Goal: Task Accomplishment & Management: Use online tool/utility

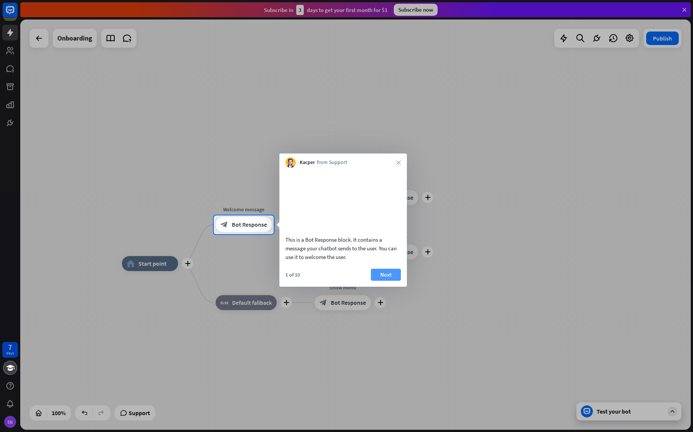
click at [395, 281] on button "Next" at bounding box center [386, 275] width 30 height 12
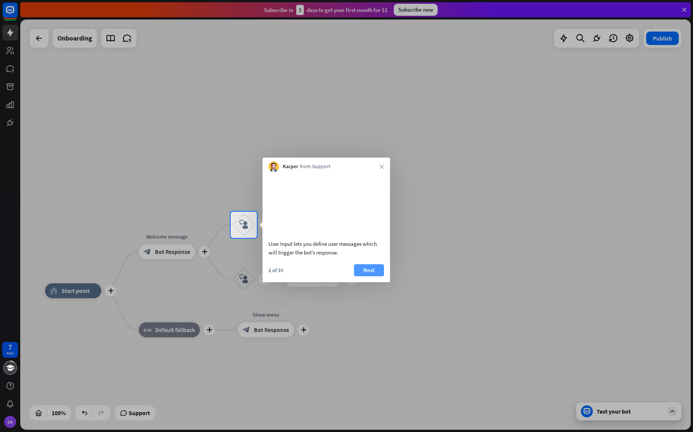
click at [372, 276] on button "Next" at bounding box center [369, 270] width 30 height 12
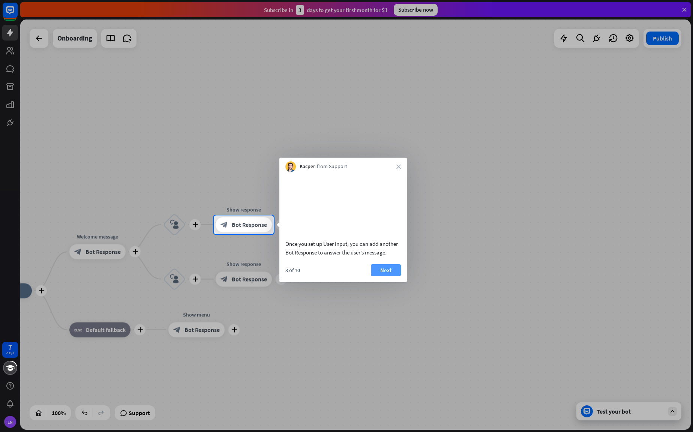
click at [384, 276] on button "Next" at bounding box center [386, 270] width 30 height 12
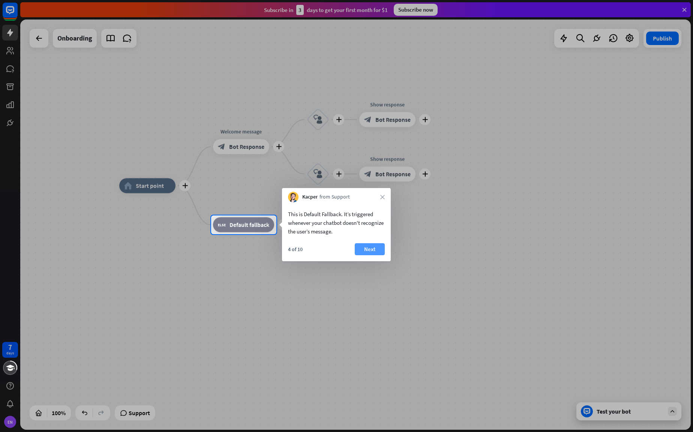
click at [378, 251] on button "Next" at bounding box center [370, 249] width 30 height 12
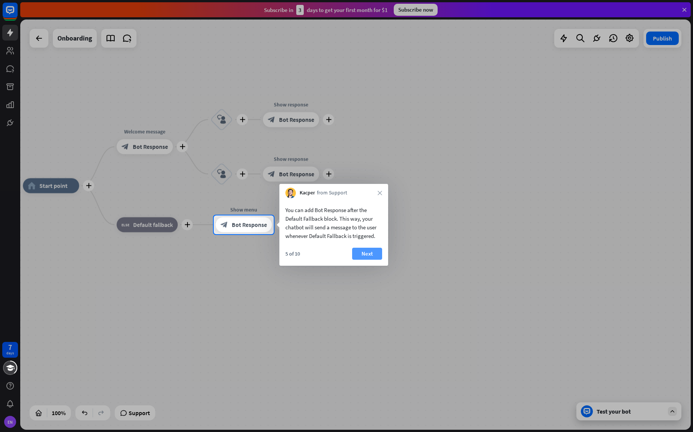
click at [375, 253] on button "Next" at bounding box center [367, 254] width 30 height 12
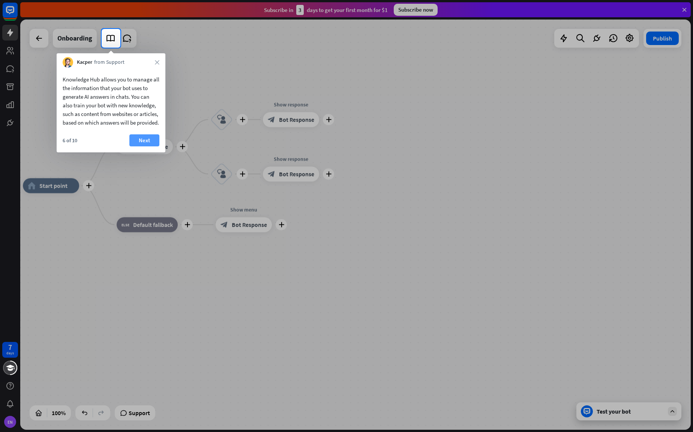
click at [143, 146] on button "Next" at bounding box center [144, 140] width 30 height 12
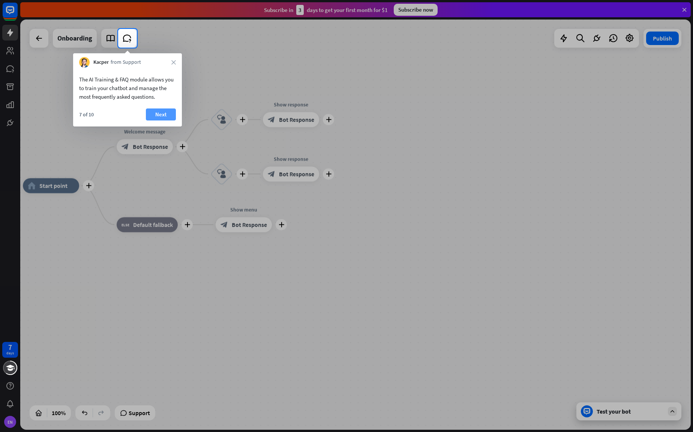
click at [165, 115] on button "Next" at bounding box center [161, 114] width 30 height 12
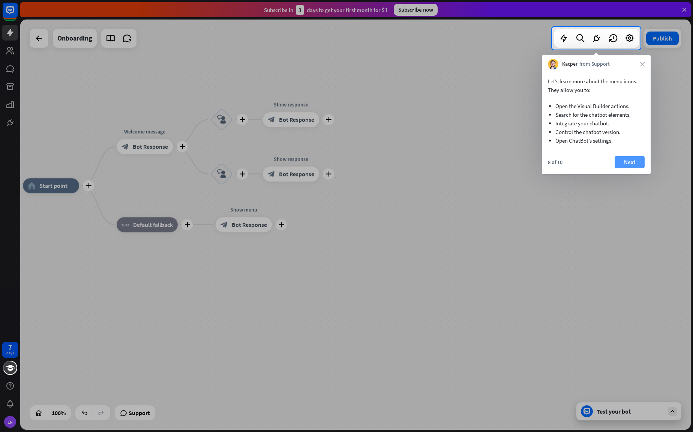
click at [622, 162] on button "Next" at bounding box center [630, 162] width 30 height 12
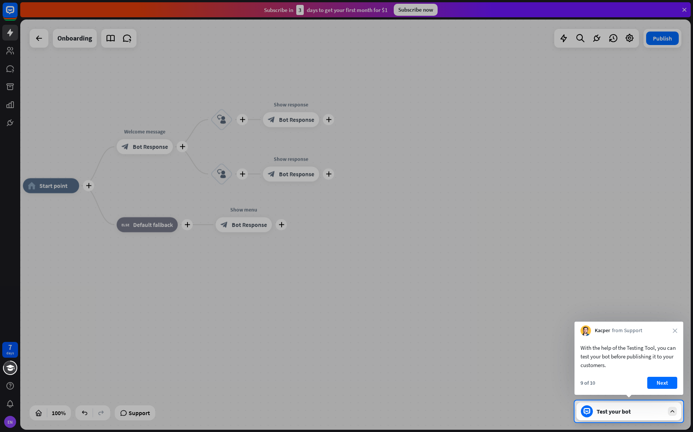
click at [664, 381] on button "Next" at bounding box center [662, 383] width 30 height 12
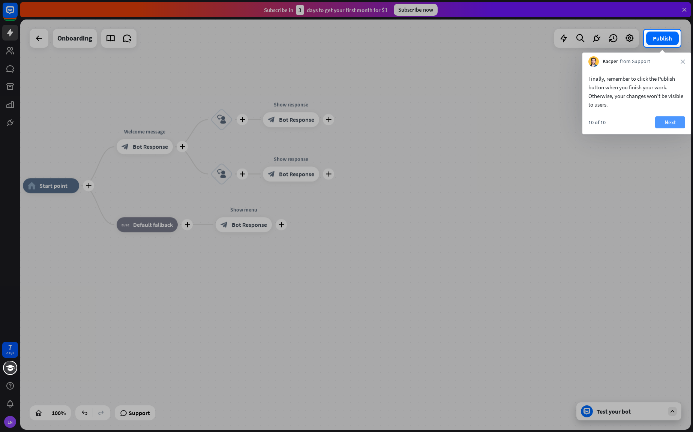
click at [671, 125] on button "Next" at bounding box center [670, 122] width 30 height 12
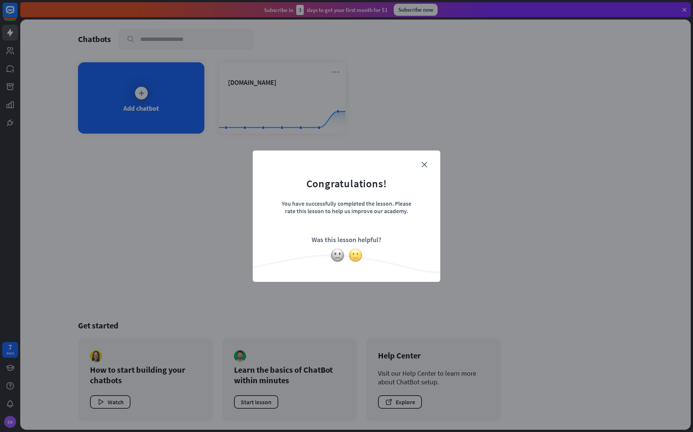
click at [355, 255] on img at bounding box center [355, 255] width 14 height 14
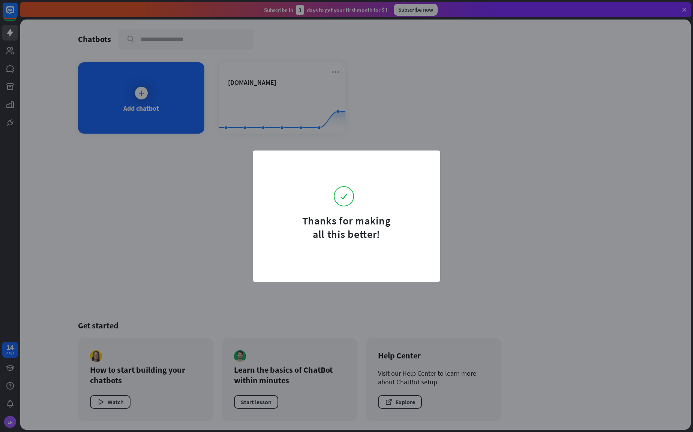
click at [463, 96] on div "Thanks for making all this better!" at bounding box center [346, 216] width 693 height 432
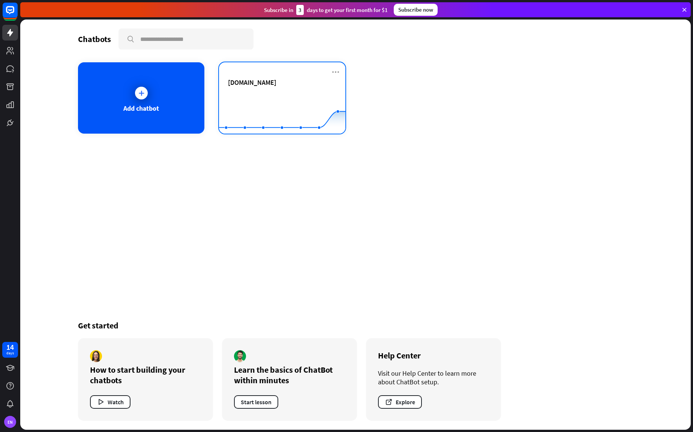
click at [279, 86] on div "[DOMAIN_NAME]" at bounding box center [282, 82] width 108 height 9
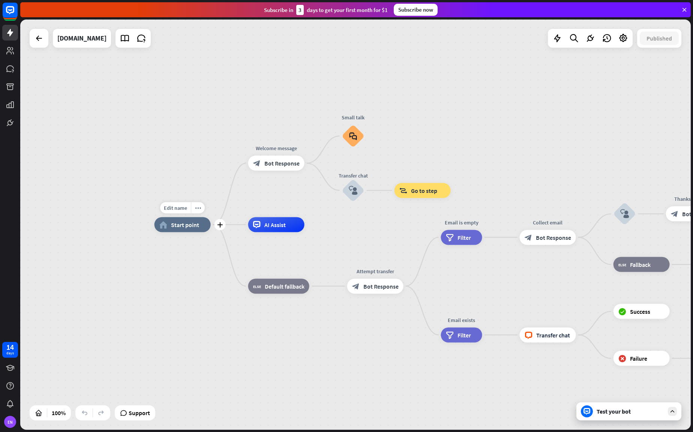
click at [180, 225] on span "Start point" at bounding box center [185, 225] width 28 height 8
click at [282, 164] on span "Bot Response" at bounding box center [281, 163] width 35 height 8
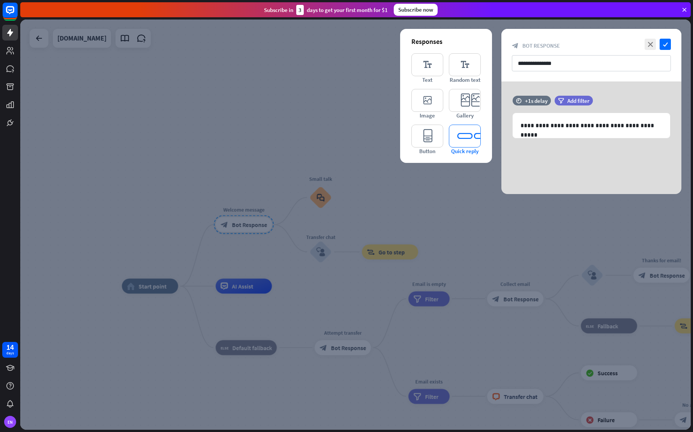
click at [463, 137] on icon "editor_quick_replies" at bounding box center [465, 136] width 32 height 23
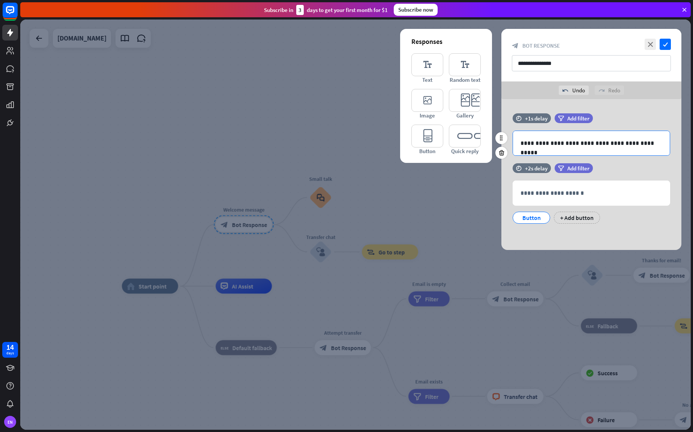
click at [581, 139] on p "**********" at bounding box center [592, 142] width 142 height 9
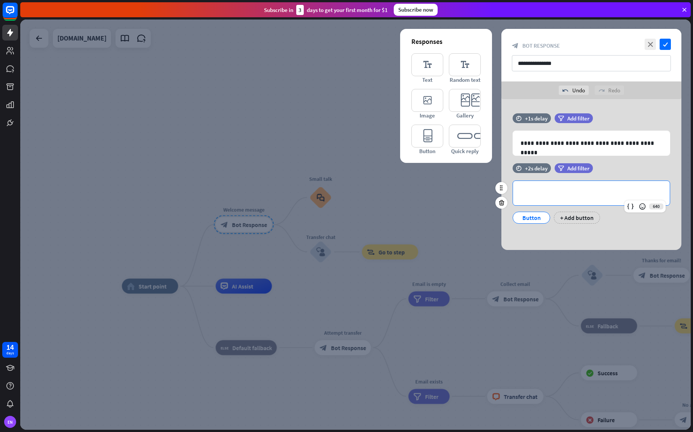
click at [551, 191] on p "**********" at bounding box center [592, 192] width 142 height 9
click at [590, 200] on div "**********" at bounding box center [591, 193] width 157 height 24
click at [598, 140] on p "**********" at bounding box center [592, 142] width 142 height 9
click at [582, 192] on p "**********" at bounding box center [592, 192] width 142 height 9
click at [595, 141] on p "**********" at bounding box center [592, 142] width 142 height 9
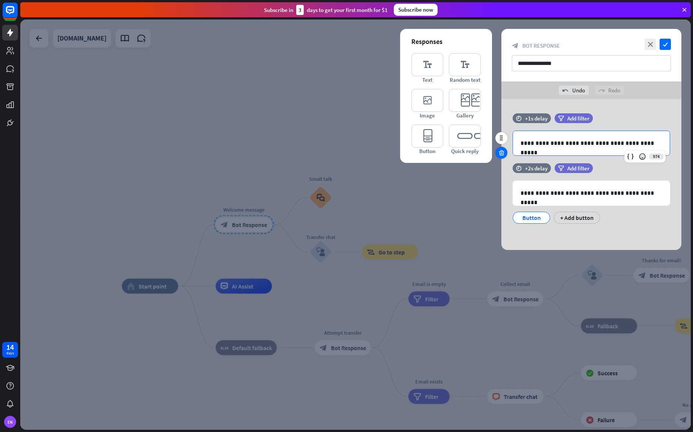
click at [501, 152] on icon at bounding box center [501, 152] width 7 height 7
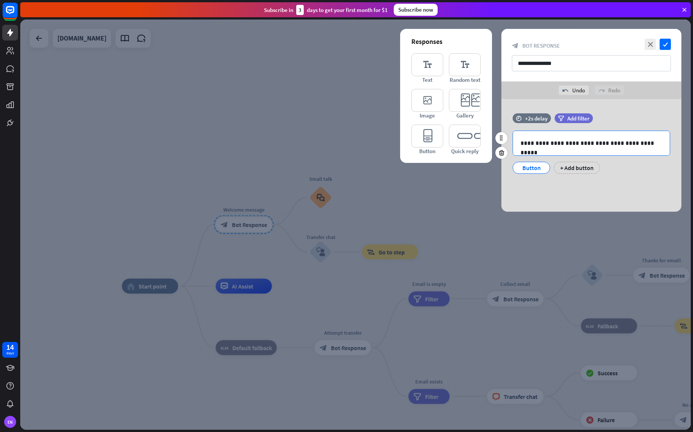
click at [550, 140] on p "**********" at bounding box center [592, 142] width 142 height 9
click at [537, 167] on div "Button" at bounding box center [531, 167] width 25 height 11
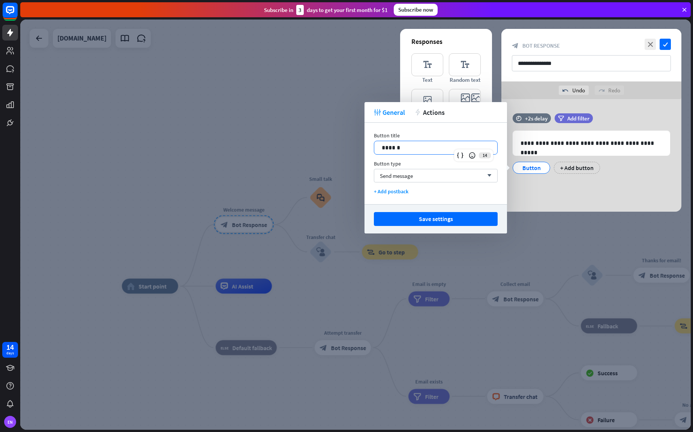
click at [425, 151] on p "******" at bounding box center [436, 147] width 108 height 9
click at [610, 168] on div "+ Add button" at bounding box center [596, 168] width 46 height 12
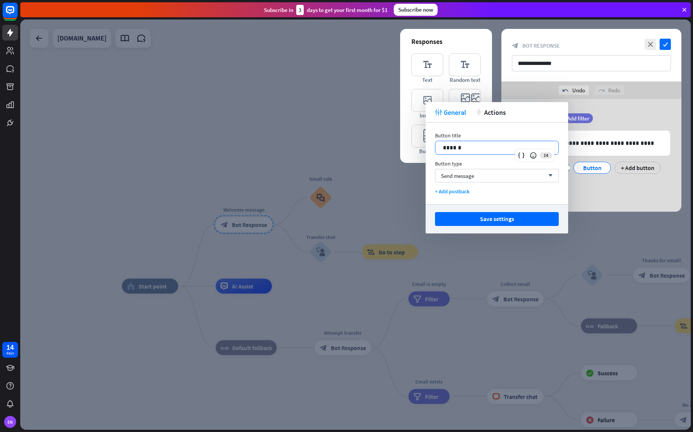
click at [489, 146] on p "******" at bounding box center [497, 147] width 108 height 9
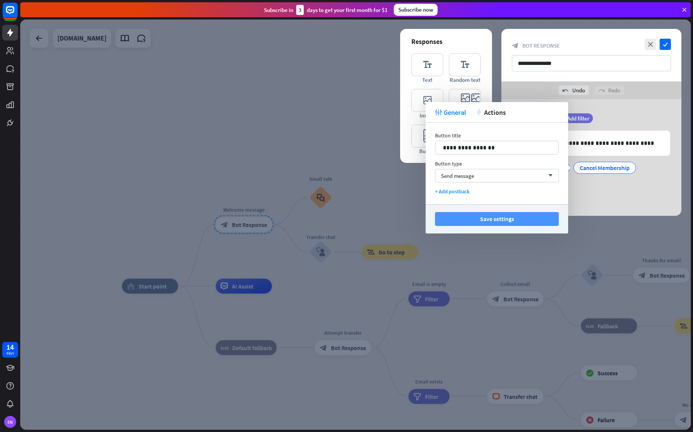
click at [493, 218] on button "Save settings" at bounding box center [497, 219] width 124 height 14
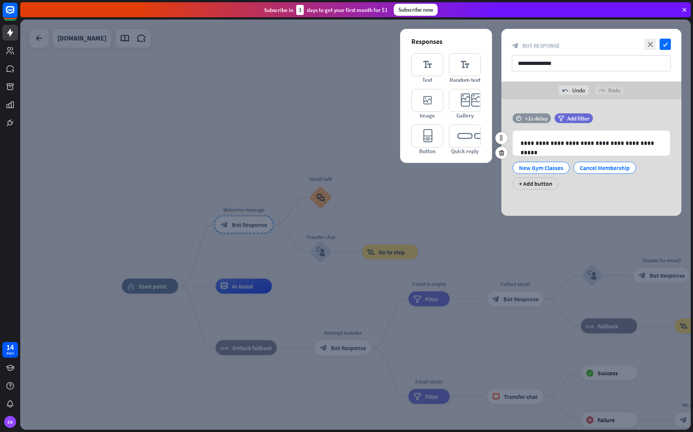
click at [533, 118] on div "+2s delay" at bounding box center [536, 118] width 23 height 7
drag, startPoint x: 554, startPoint y: 119, endPoint x: 547, endPoint y: 119, distance: 6.4
click at [547, 119] on div "+1s" at bounding box center [547, 118] width 5 height 5
click at [602, 191] on div "**********" at bounding box center [591, 155] width 180 height 84
click at [663, 46] on icon "check" at bounding box center [665, 44] width 11 height 11
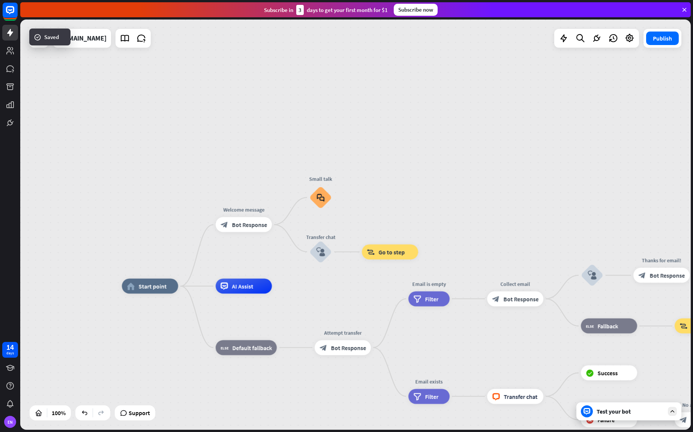
click at [633, 412] on div "Test your bot" at bounding box center [631, 411] width 68 height 8
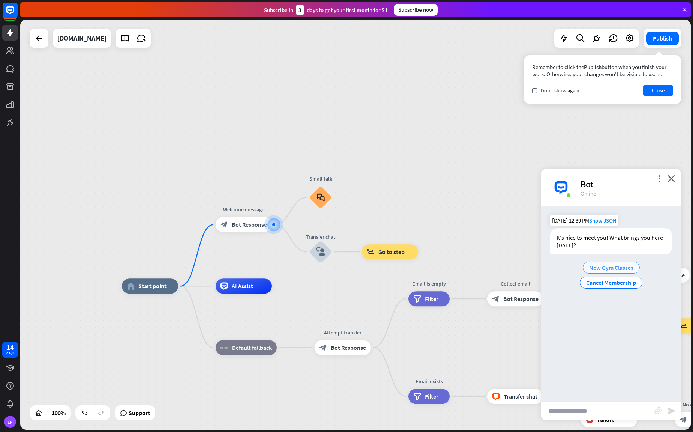
click at [615, 265] on span "New Gym Classes" at bounding box center [611, 268] width 44 height 8
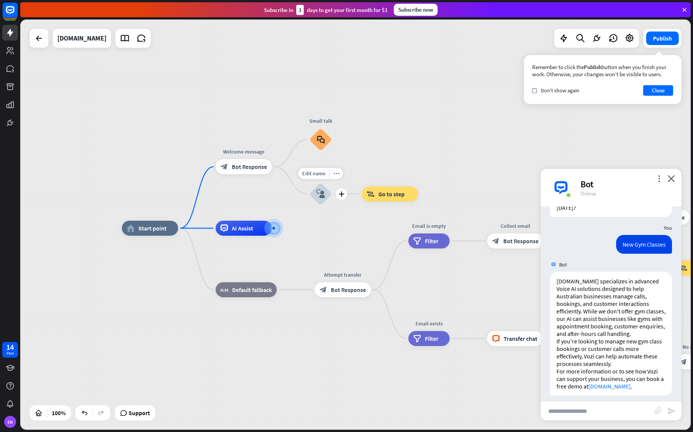
scroll to position [51, 0]
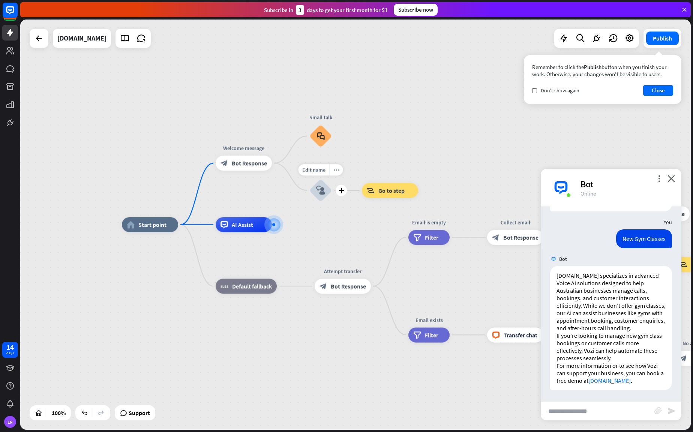
click at [309, 180] on div "Edit name more_horiz plus Transfer chat block_user_input" at bounding box center [320, 190] width 23 height 23
click at [323, 191] on icon "block_user_input" at bounding box center [320, 190] width 9 height 9
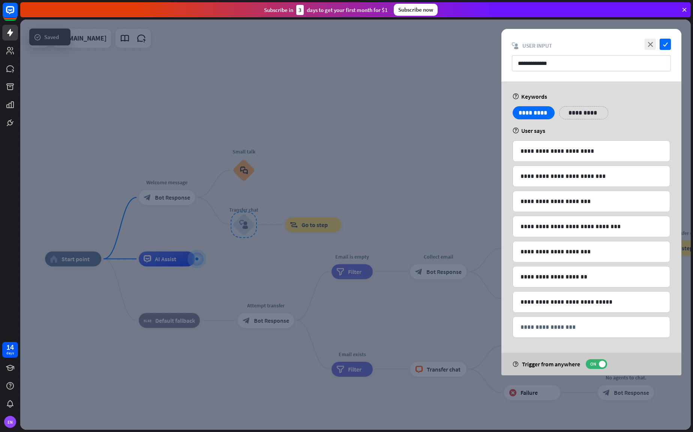
click at [310, 113] on div at bounding box center [355, 225] width 671 height 410
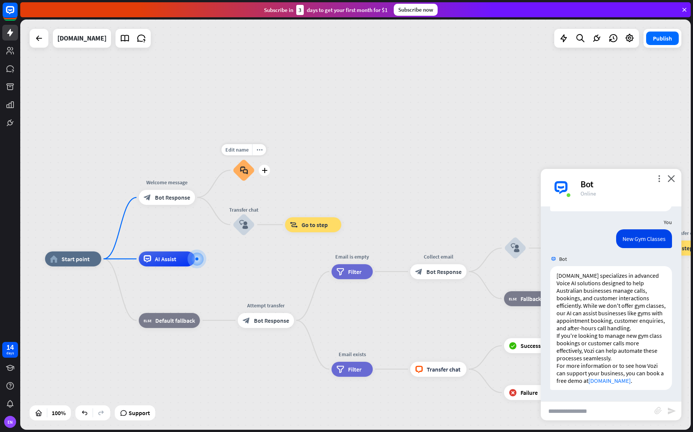
click at [242, 167] on icon "block_faq" at bounding box center [244, 170] width 8 height 8
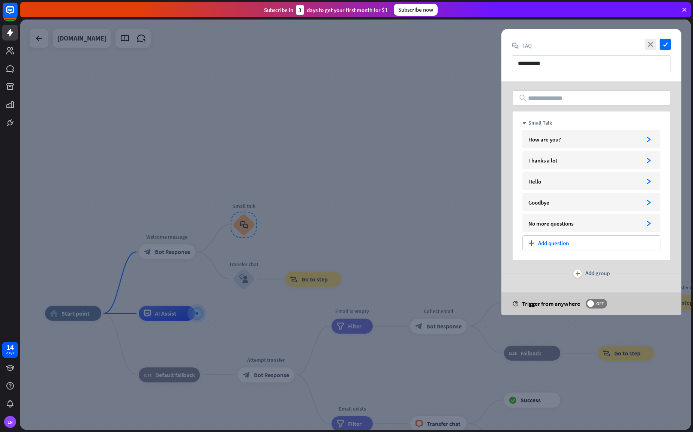
click at [148, 129] on div at bounding box center [355, 225] width 671 height 410
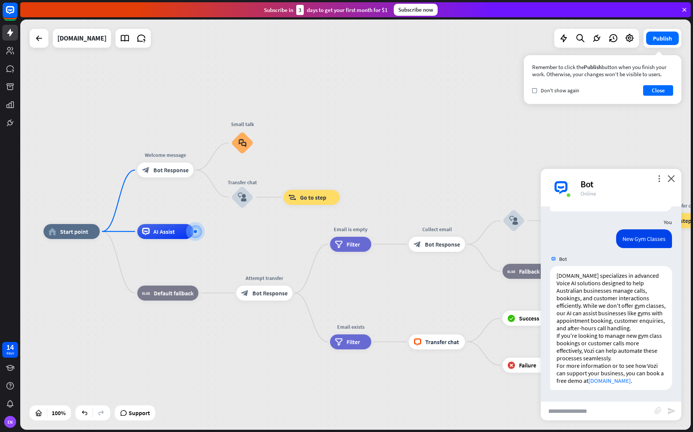
drag, startPoint x: 292, startPoint y: 139, endPoint x: 288, endPoint y: 57, distance: 82.6
click at [288, 57] on div "home_2 Start point Welcome message block_bot_response Bot Response Small talk b…" at bounding box center [355, 225] width 671 height 410
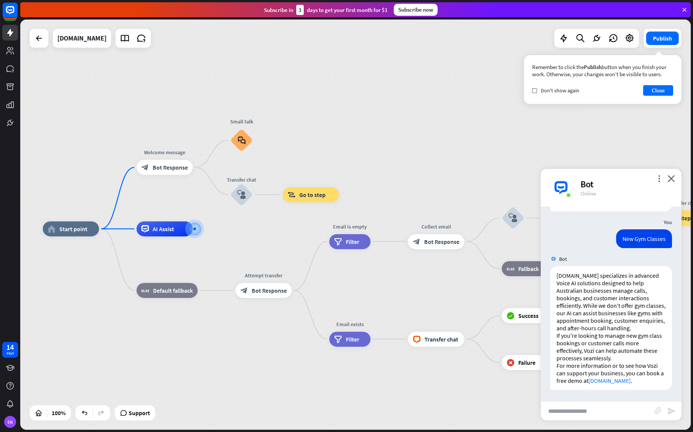
click at [399, 121] on div "home_2 Start point Welcome message block_bot_response Bot Response Small talk b…" at bounding box center [355, 225] width 671 height 410
click at [671, 178] on icon "close" at bounding box center [672, 178] width 8 height 7
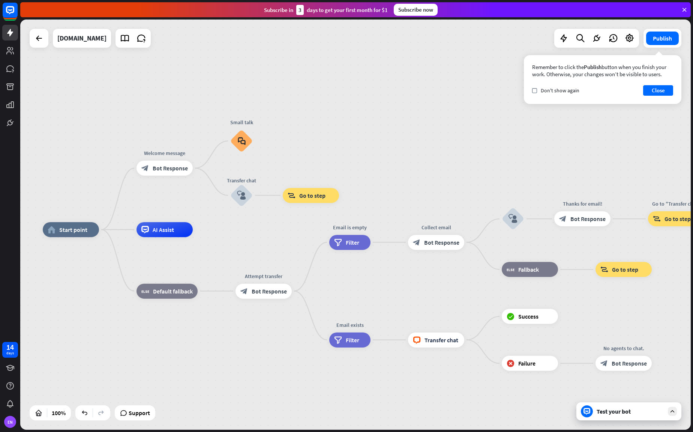
click at [304, 146] on div "home_2 Start point Welcome message block_bot_response Bot Response Small talk b…" at bounding box center [355, 225] width 671 height 410
click at [204, 171] on div "plus" at bounding box center [202, 167] width 11 height 11
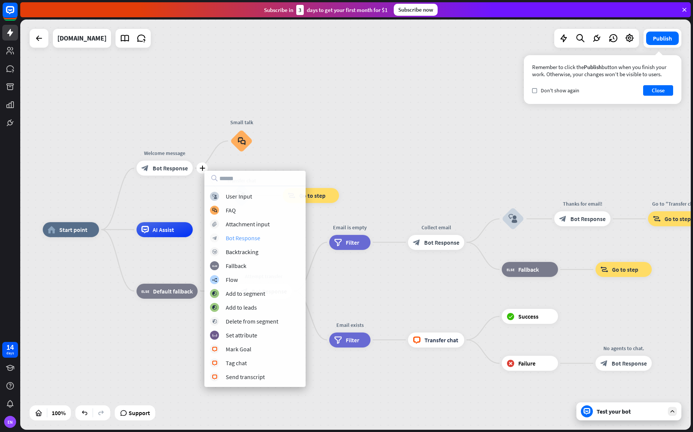
click at [260, 237] on div "block_bot_response Bot Response" at bounding box center [255, 237] width 90 height 9
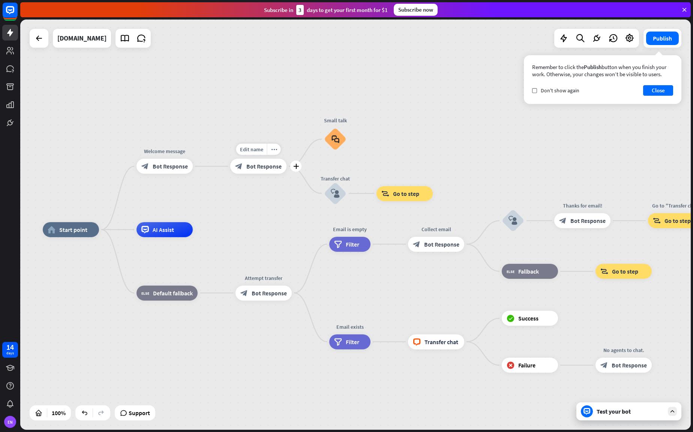
click at [265, 170] on span "Bot Response" at bounding box center [263, 166] width 35 height 8
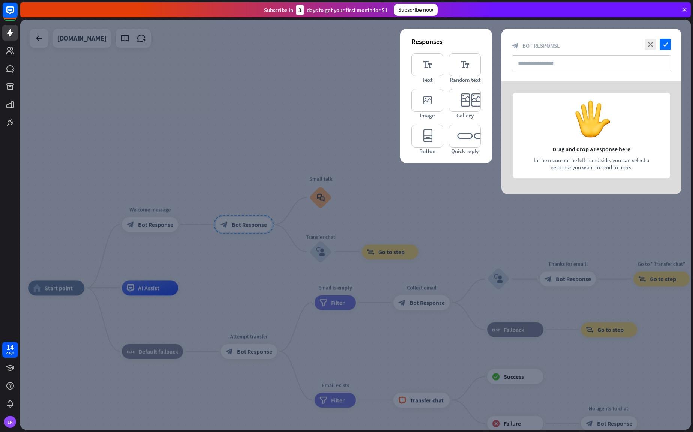
click at [210, 170] on div at bounding box center [355, 225] width 671 height 410
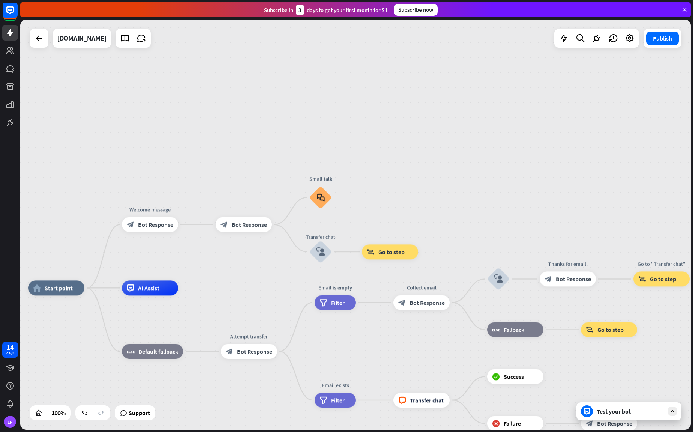
click at [200, 228] on div "home_2 Start point Welcome message block_bot_response Bot Response Edit name mo…" at bounding box center [355, 225] width 671 height 410
click at [157, 227] on span "Bot Response" at bounding box center [155, 225] width 35 height 8
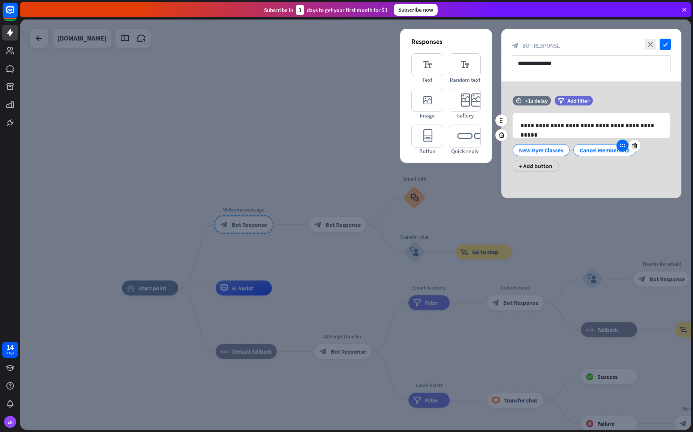
click at [621, 147] on icon at bounding box center [622, 145] width 7 height 7
click at [261, 149] on div at bounding box center [355, 225] width 671 height 410
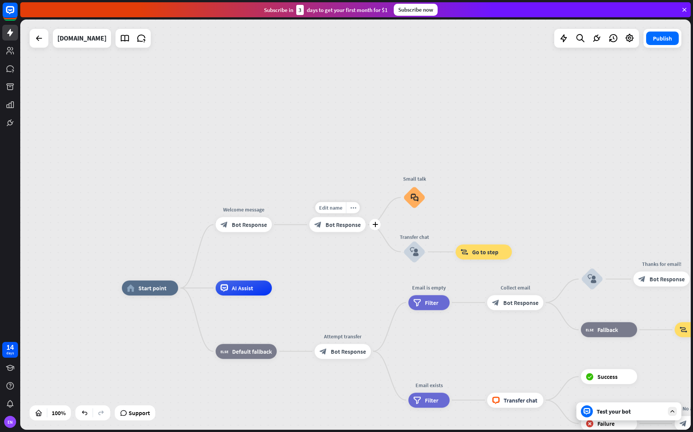
click at [335, 225] on span "Bot Response" at bounding box center [343, 225] width 35 height 8
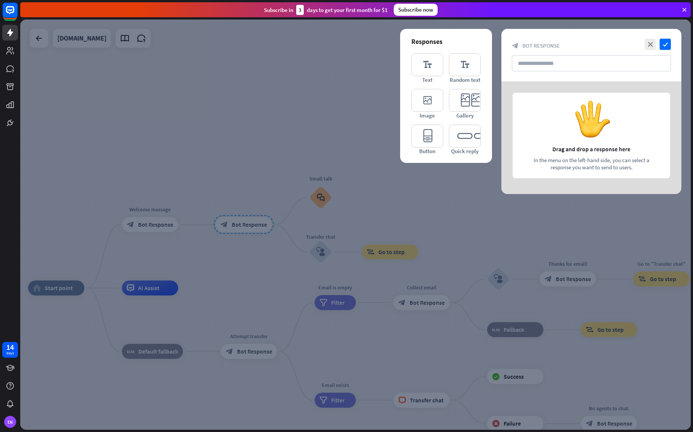
click at [278, 115] on div at bounding box center [355, 225] width 671 height 410
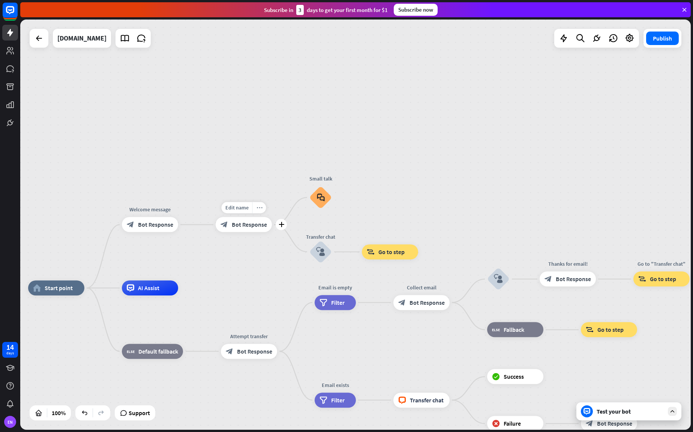
click at [257, 209] on icon "more_horiz" at bounding box center [260, 208] width 6 height 6
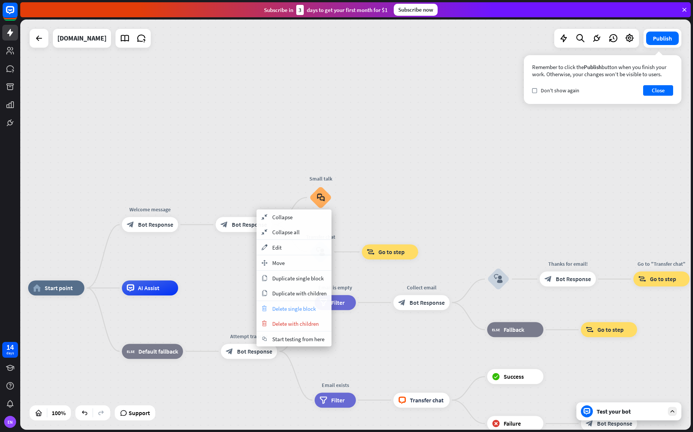
click at [318, 307] on div "trash Delete single block" at bounding box center [294, 308] width 75 height 15
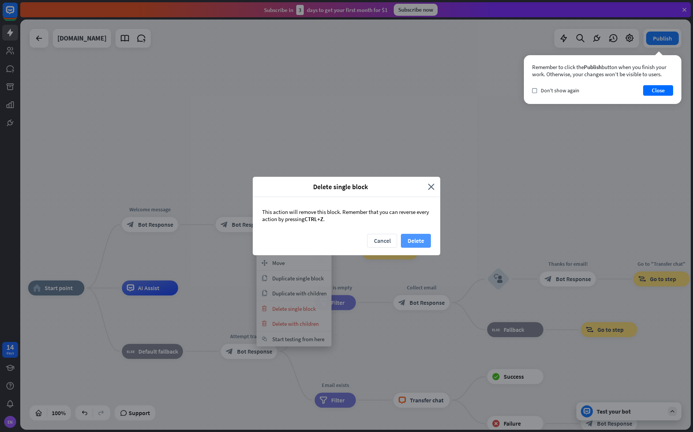
click at [418, 237] on button "Delete" at bounding box center [416, 241] width 30 height 14
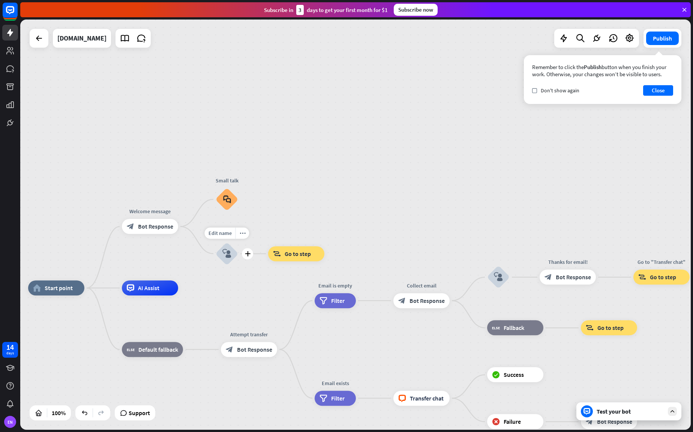
click at [216, 245] on div "Edit name more_horiz plus Transfer chat block_user_input" at bounding box center [227, 253] width 23 height 23
click at [185, 228] on div "plus" at bounding box center [187, 226] width 11 height 11
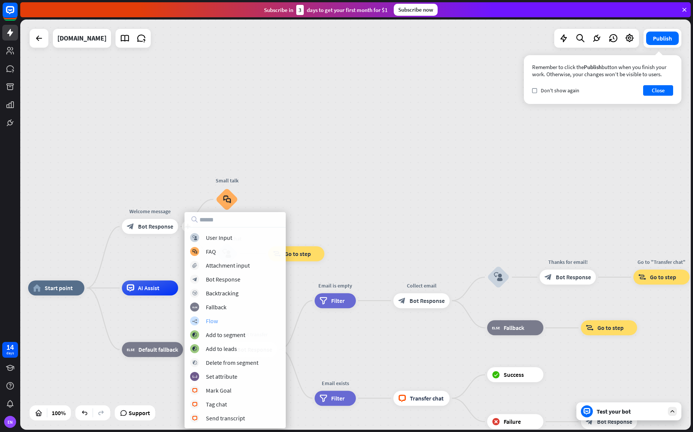
click at [228, 319] on div "builder_tree Flow" at bounding box center [235, 320] width 90 height 9
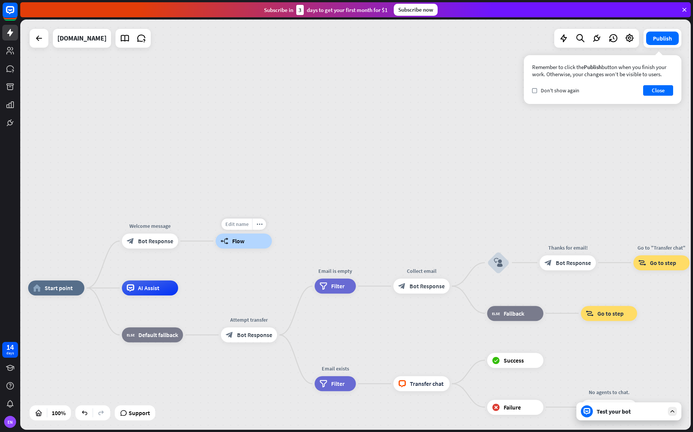
click at [245, 225] on span "Edit name" at bounding box center [236, 224] width 23 height 7
click at [315, 209] on div "home_2 Start point Welcome message block_bot_response Bot Response builder_tree…" at bounding box center [355, 225] width 671 height 410
click at [246, 245] on div "builder_tree Flow" at bounding box center [244, 240] width 56 height 15
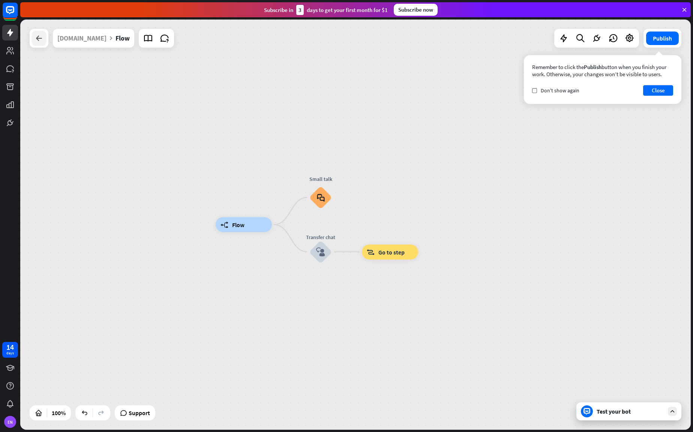
click at [44, 39] on div at bounding box center [39, 38] width 15 height 15
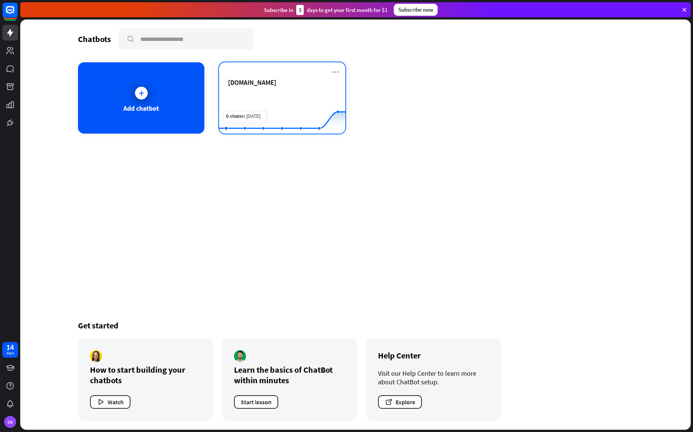
click at [257, 87] on div "[DOMAIN_NAME]" at bounding box center [282, 91] width 108 height 26
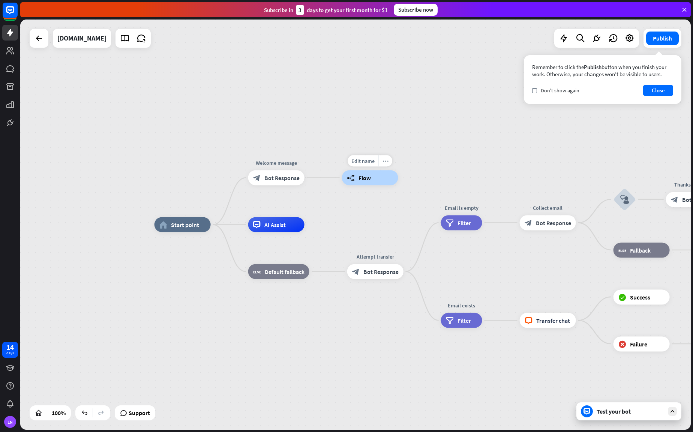
click at [389, 160] on div "more_horiz" at bounding box center [385, 160] width 14 height 11
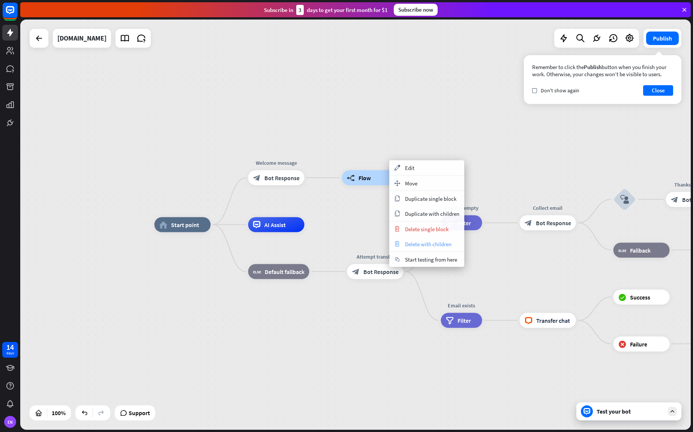
click at [438, 245] on span "Delete with children" at bounding box center [428, 243] width 47 height 7
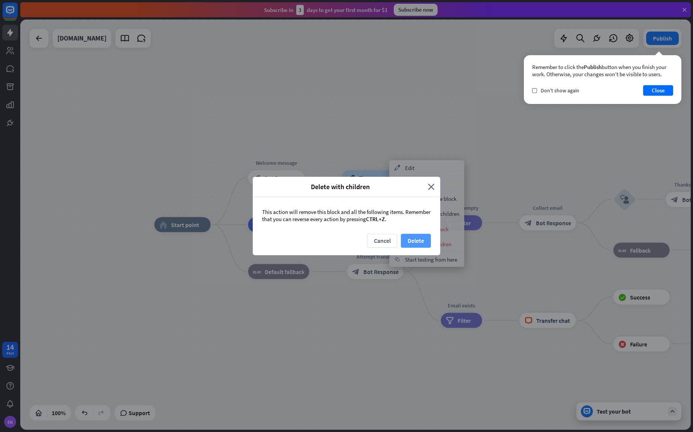
click at [416, 239] on button "Delete" at bounding box center [416, 241] width 30 height 14
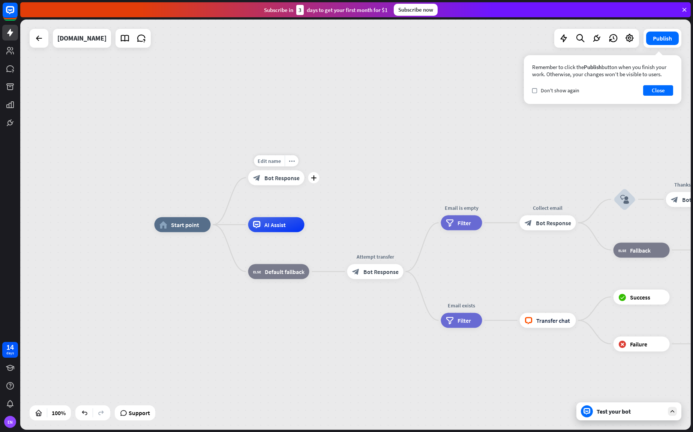
click at [286, 180] on span "Bot Response" at bounding box center [281, 178] width 35 height 8
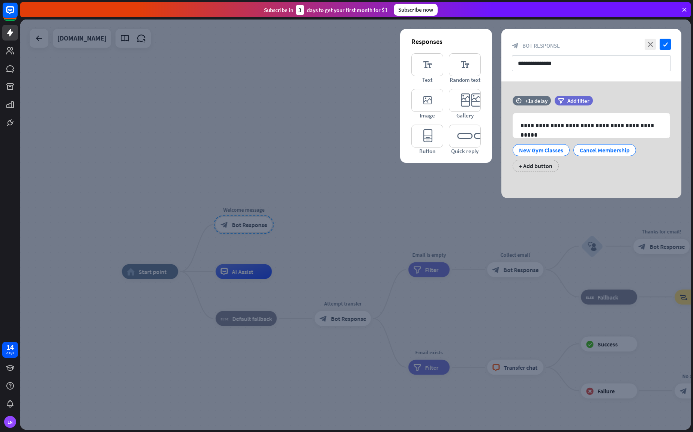
click at [278, 223] on div at bounding box center [355, 225] width 671 height 410
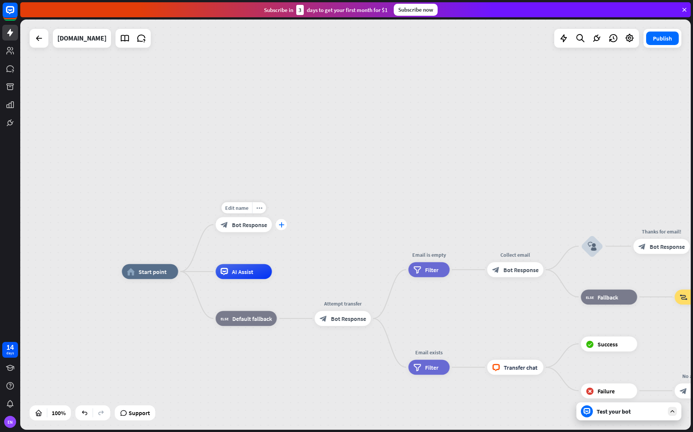
click at [280, 224] on icon "plus" at bounding box center [282, 224] width 6 height 5
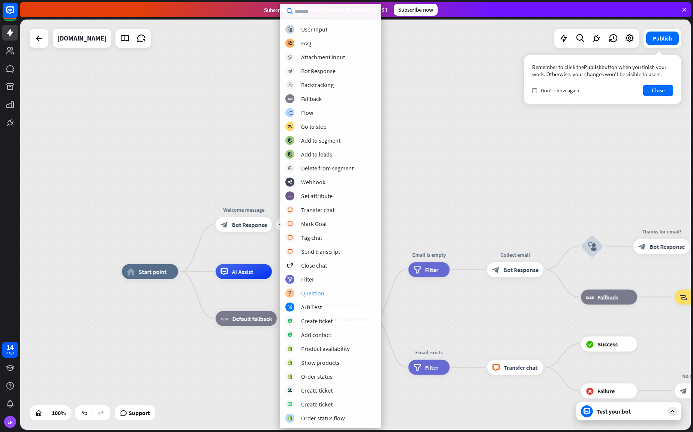
scroll to position [14, 0]
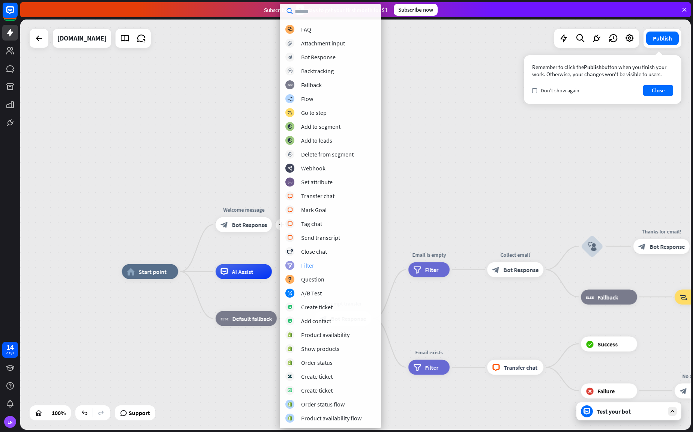
click at [316, 264] on div "filter Filter" at bounding box center [330, 265] width 90 height 9
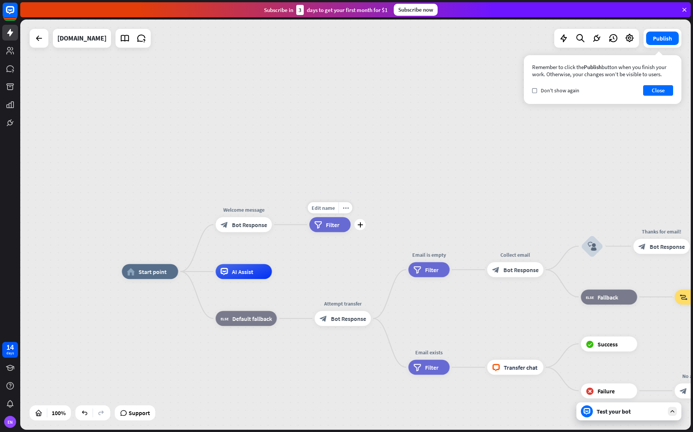
click at [327, 224] on span "Filter" at bounding box center [333, 225] width 14 height 8
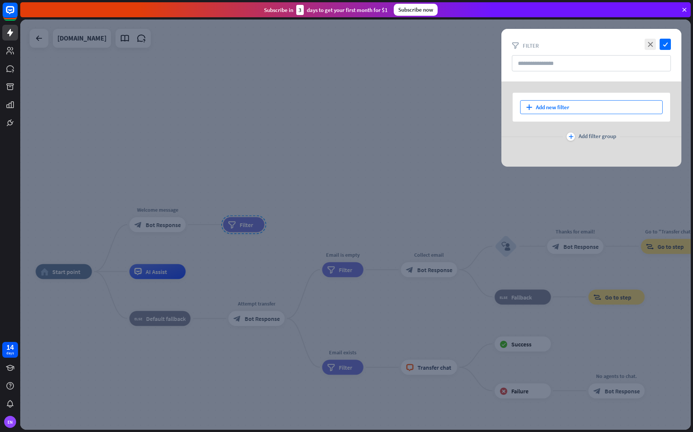
click at [556, 105] on div "plus Add new filter" at bounding box center [591, 107] width 143 height 14
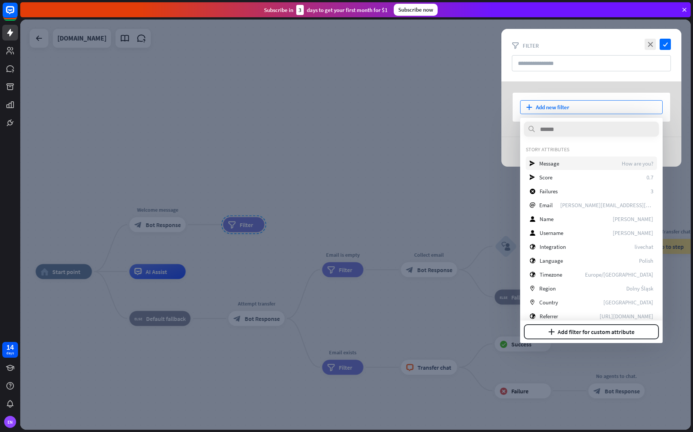
click at [608, 163] on div "send Message How are you?" at bounding box center [591, 163] width 131 height 14
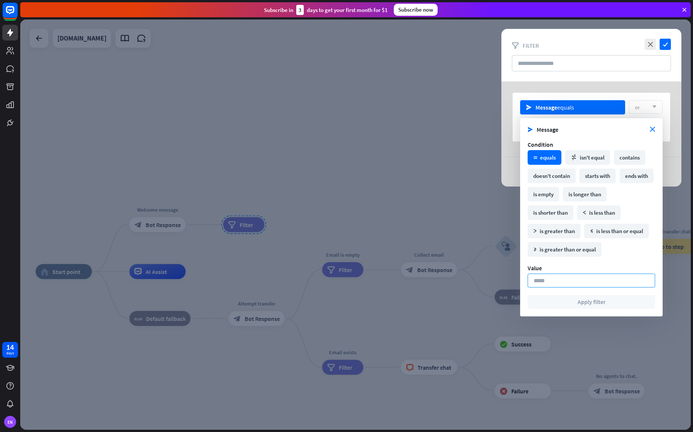
click at [552, 275] on input at bounding box center [592, 280] width 128 height 14
type input "**********"
click at [576, 302] on button "Apply filter" at bounding box center [592, 302] width 128 height 14
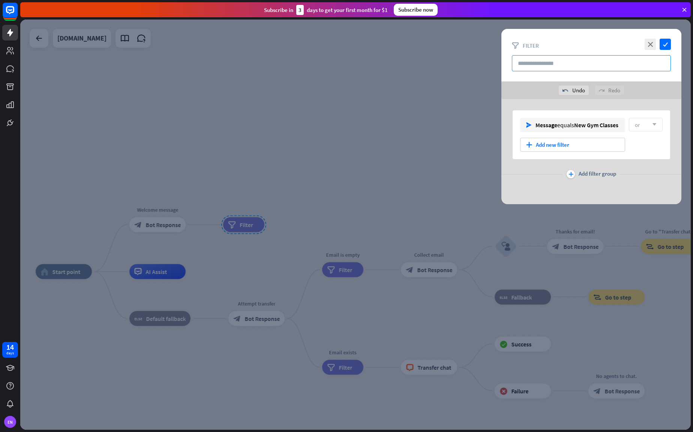
click at [580, 62] on input "text" at bounding box center [591, 63] width 159 height 16
type input "***"
click at [665, 44] on icon "check" at bounding box center [665, 44] width 11 height 11
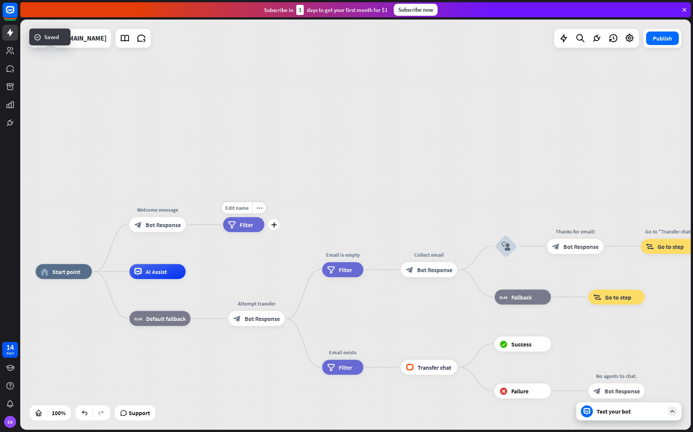
drag, startPoint x: 249, startPoint y: 229, endPoint x: 321, endPoint y: 140, distance: 114.4
click at [321, 137] on div "home_2 Start point Welcome message block_bot_response Bot Response Edit name mo…" at bounding box center [355, 225] width 671 height 410
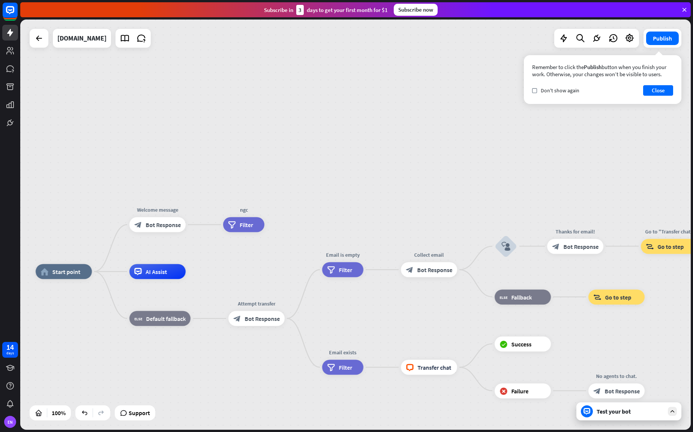
drag, startPoint x: 249, startPoint y: 222, endPoint x: 254, endPoint y: 161, distance: 62.1
click at [253, 140] on div "home_2 Start point Welcome message block_bot_response Bot Response Edit name mo…" at bounding box center [355, 225] width 671 height 410
click at [197, 226] on icon "plus" at bounding box center [195, 224] width 6 height 5
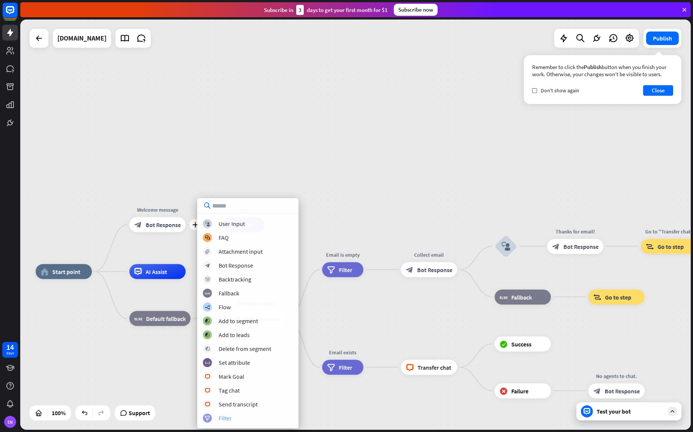
click at [240, 418] on div "filter Filter" at bounding box center [248, 417] width 90 height 9
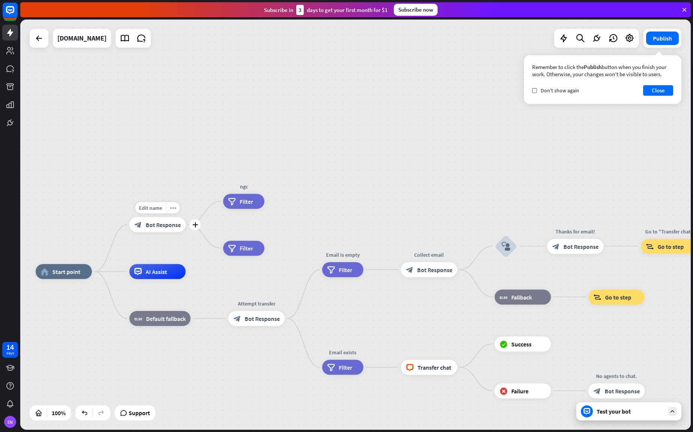
click at [157, 224] on span "Bot Response" at bounding box center [163, 225] width 35 height 8
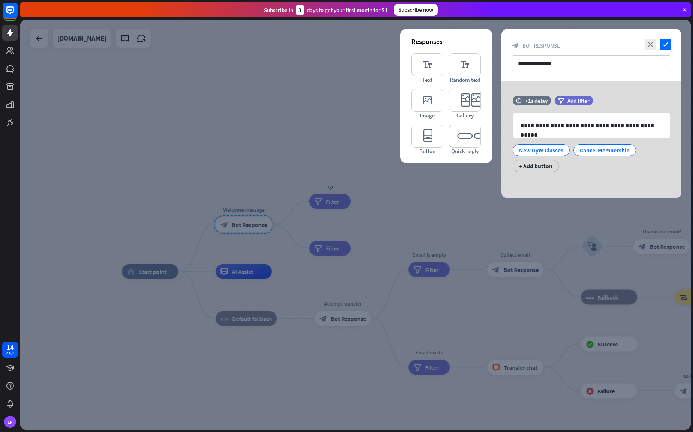
click at [179, 146] on div at bounding box center [355, 225] width 671 height 410
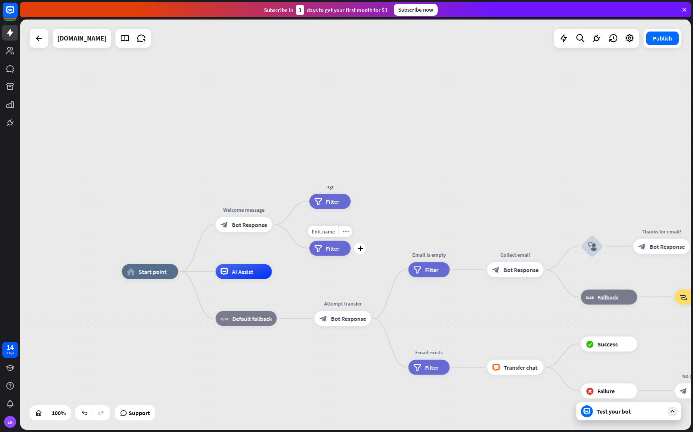
click at [335, 250] on span "Filter" at bounding box center [333, 248] width 14 height 8
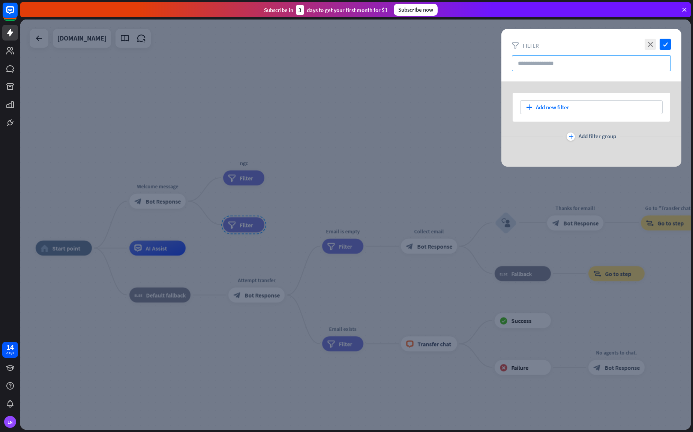
click at [573, 56] on input "text" at bounding box center [591, 63] width 159 height 16
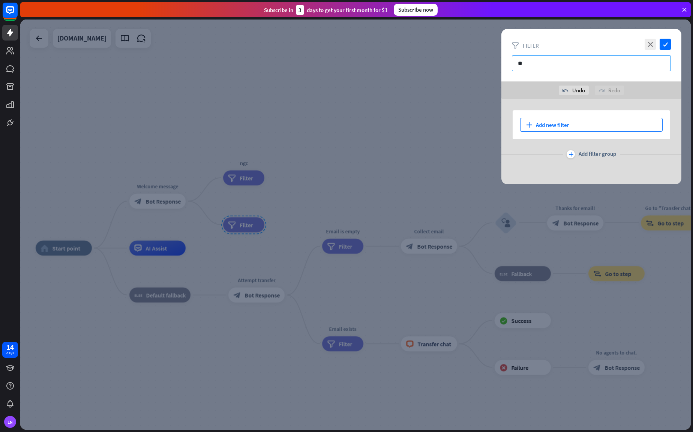
type input "**"
click at [563, 124] on div "plus Add new filter" at bounding box center [591, 125] width 143 height 14
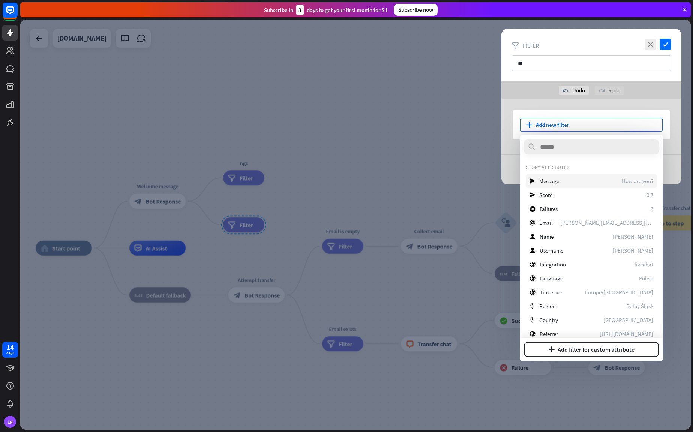
click at [569, 177] on div "send Message How are you?" at bounding box center [591, 181] width 131 height 14
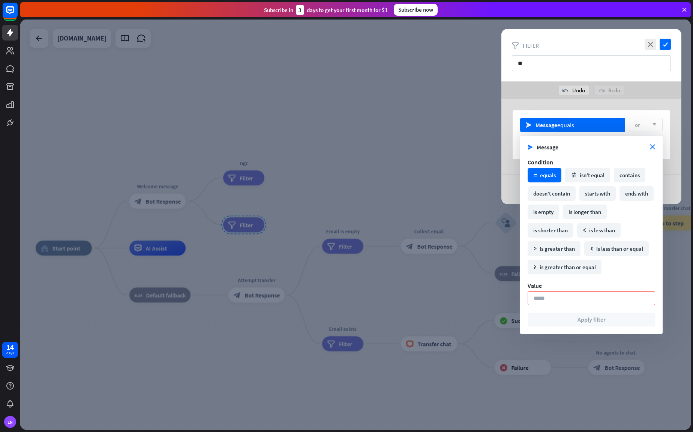
drag, startPoint x: 581, startPoint y: 296, endPoint x: 585, endPoint y: 284, distance: 13.2
click at [581, 296] on input at bounding box center [592, 298] width 128 height 14
type input "**********"
click at [585, 321] on button "Apply filter" at bounding box center [592, 319] width 128 height 14
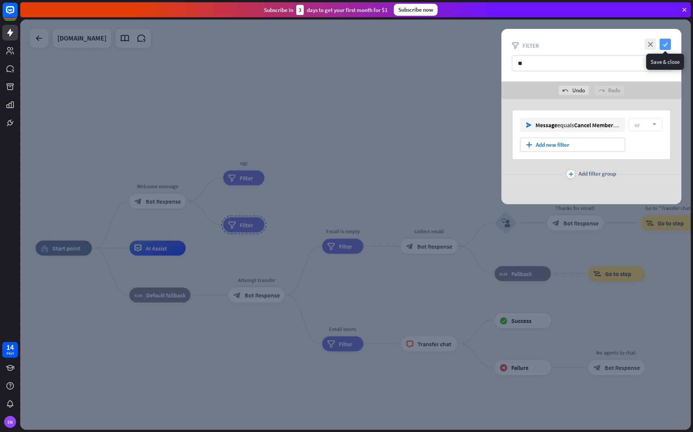
click at [666, 44] on icon "check" at bounding box center [665, 44] width 11 height 11
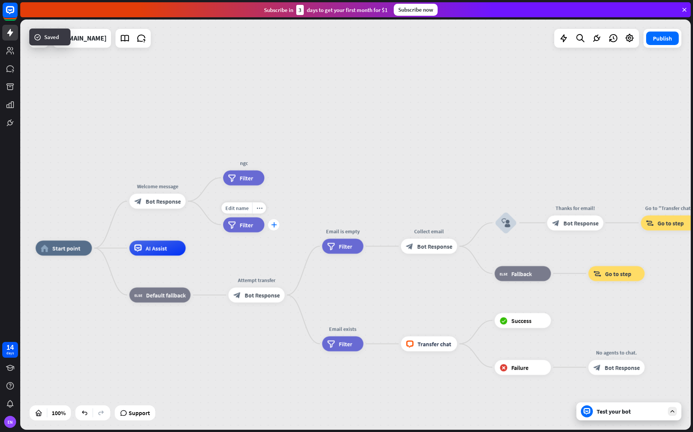
click at [275, 224] on icon "plus" at bounding box center [274, 224] width 6 height 5
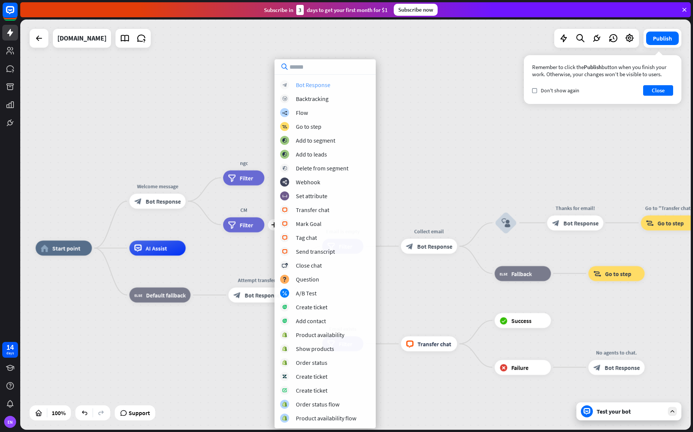
click at [319, 88] on div "Bot Response" at bounding box center [313, 85] width 35 height 8
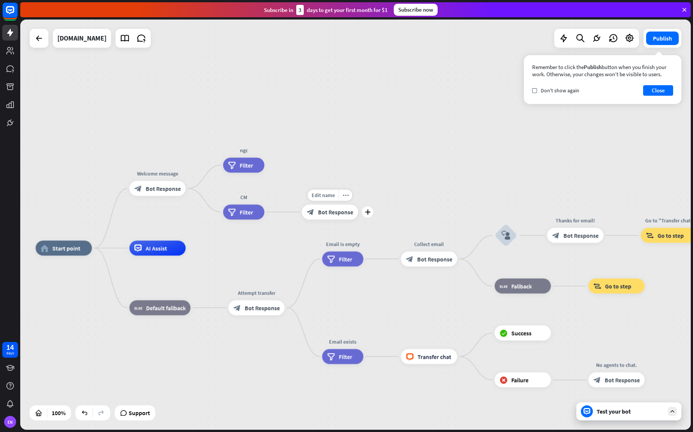
click at [327, 212] on span "Bot Response" at bounding box center [335, 212] width 35 height 8
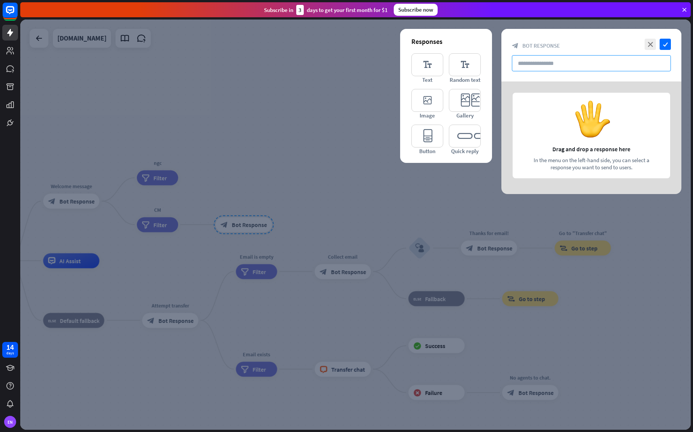
click at [581, 65] on input "text" at bounding box center [591, 63] width 159 height 16
click at [428, 65] on icon "editor_text" at bounding box center [427, 64] width 32 height 23
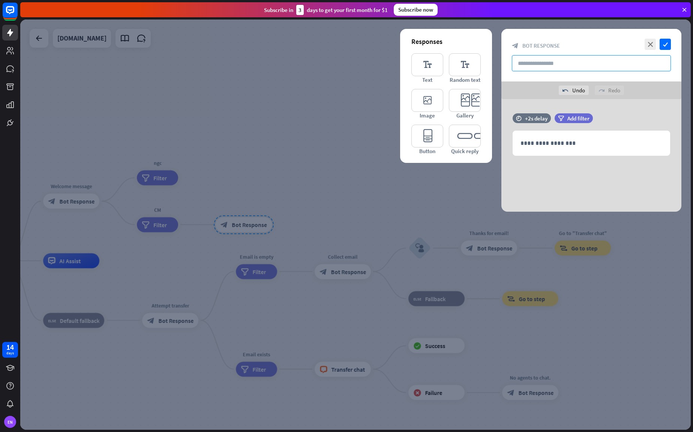
click at [572, 54] on div "close check block_bot_response Bot Response" at bounding box center [591, 55] width 180 height 53
click at [574, 59] on input "text" at bounding box center [591, 63] width 159 height 16
type input "**********"
click at [555, 139] on p "**********" at bounding box center [592, 142] width 142 height 9
click at [665, 44] on icon "check" at bounding box center [665, 44] width 11 height 11
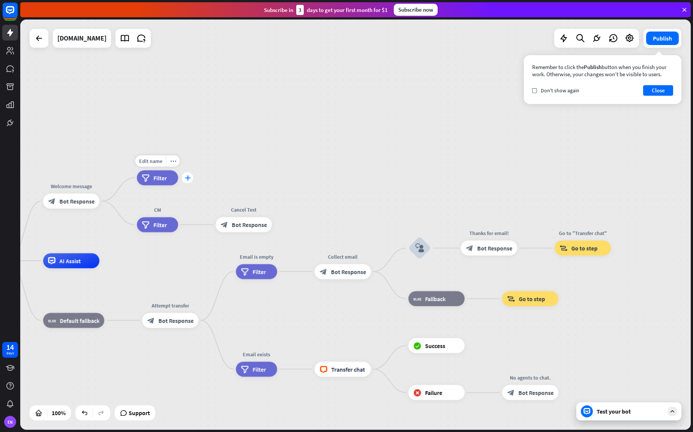
click at [188, 179] on icon "plus" at bounding box center [188, 177] width 6 height 5
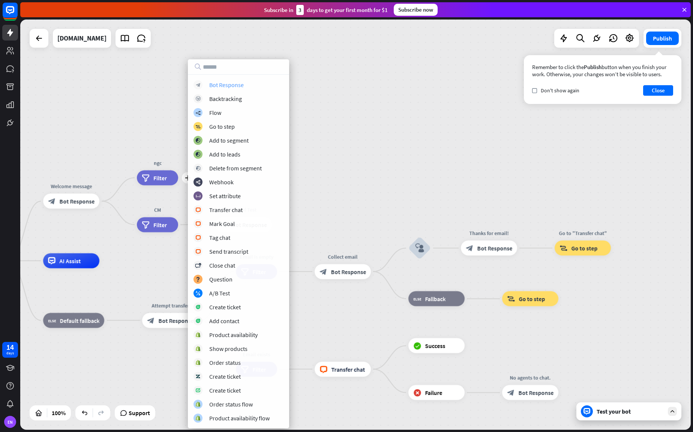
click at [235, 84] on div "Bot Response" at bounding box center [226, 85] width 35 height 8
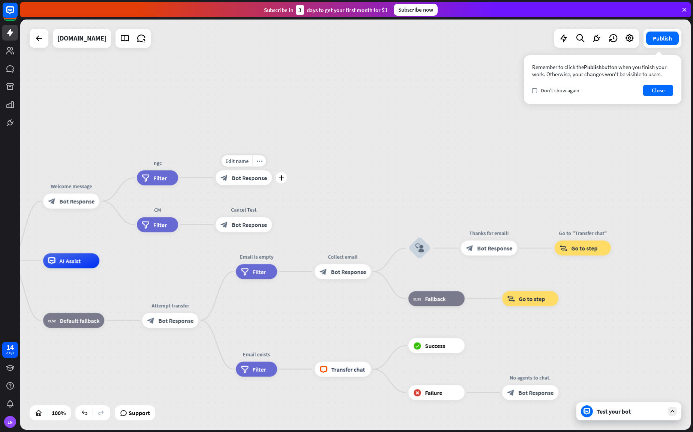
click at [244, 176] on span "Bot Response" at bounding box center [249, 178] width 35 height 8
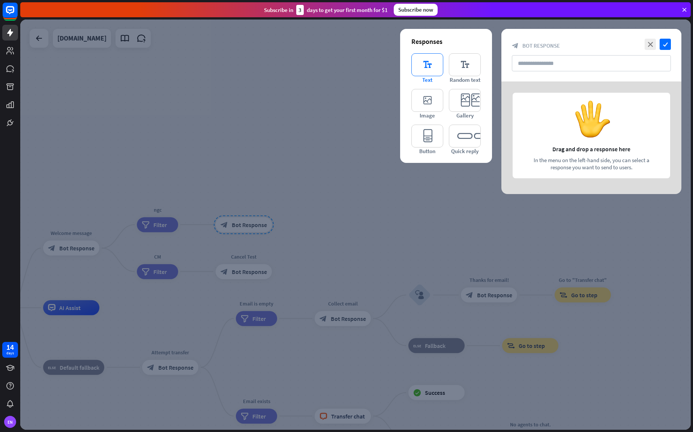
click at [431, 68] on icon "editor_text" at bounding box center [427, 64] width 32 height 23
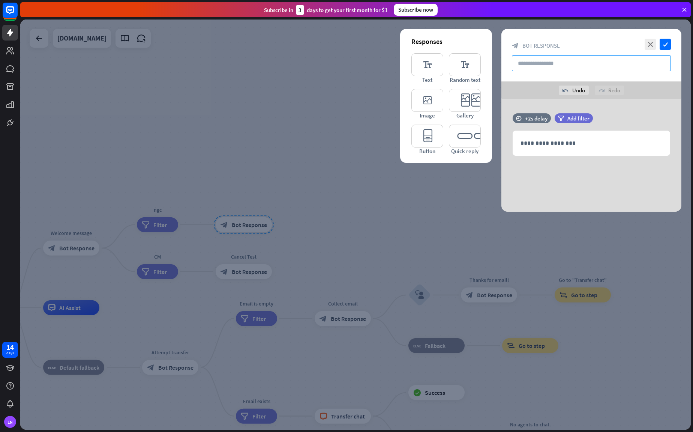
click at [564, 60] on input "text" at bounding box center [591, 63] width 159 height 16
type input "*"
type input "*****"
click at [567, 142] on p "**********" at bounding box center [592, 142] width 142 height 9
click at [664, 42] on icon "check" at bounding box center [665, 44] width 11 height 11
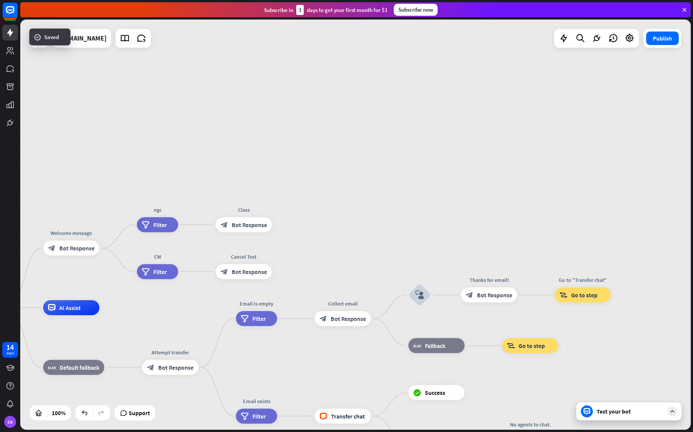
click at [616, 408] on div "Test your bot" at bounding box center [631, 411] width 68 height 8
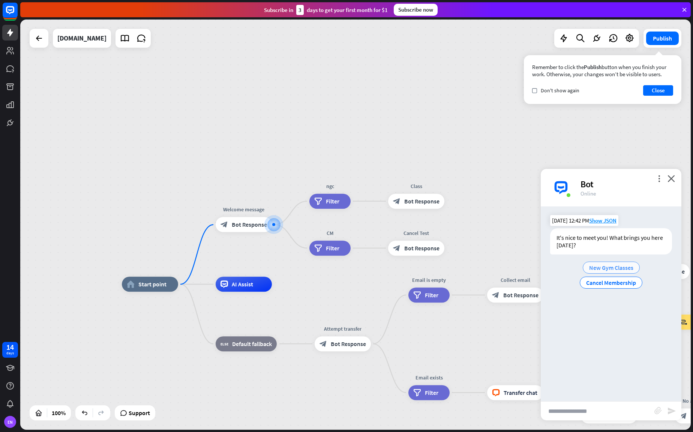
click at [608, 267] on span "New Gym Classes" at bounding box center [611, 268] width 44 height 8
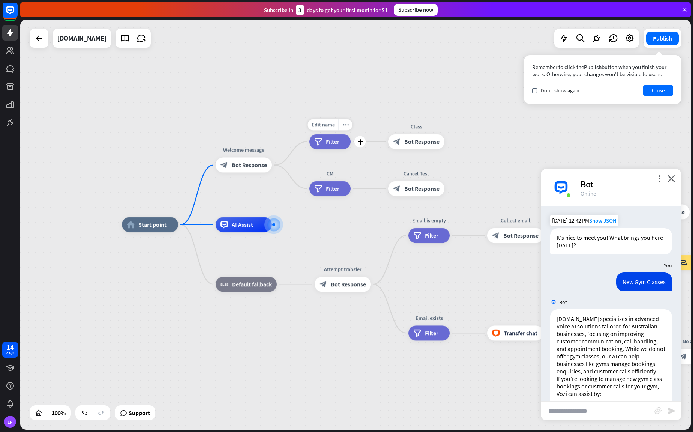
click at [330, 145] on span "Filter" at bounding box center [333, 142] width 14 height 8
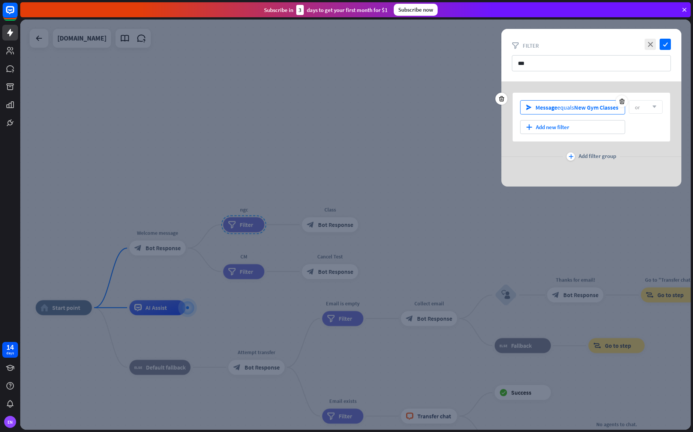
click at [592, 108] on span "New Gym Classes" at bounding box center [596, 108] width 44 height 8
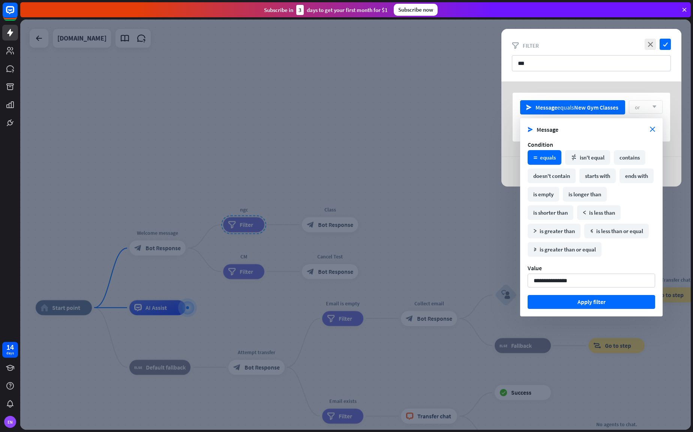
click at [377, 153] on div at bounding box center [355, 225] width 671 height 410
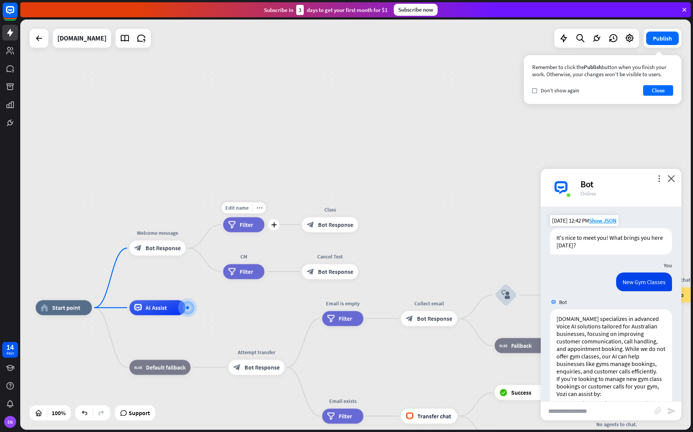
click at [237, 224] on div "filter Filter" at bounding box center [243, 224] width 41 height 15
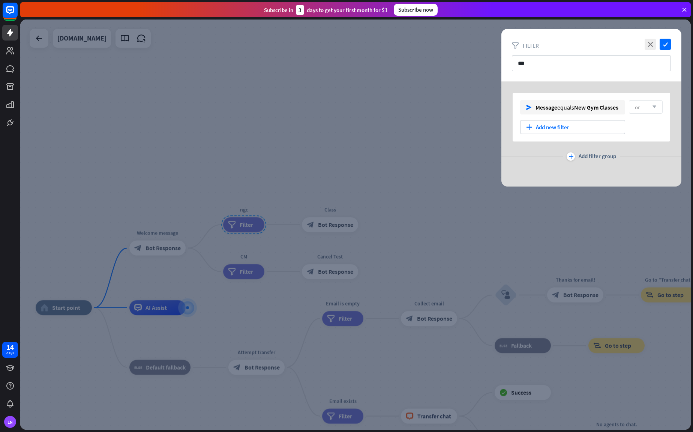
click at [351, 111] on div at bounding box center [355, 225] width 671 height 410
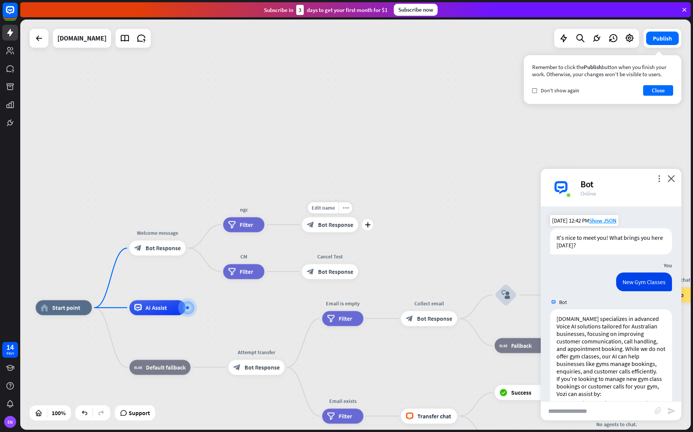
click at [326, 228] on span "Bot Response" at bounding box center [335, 225] width 35 height 8
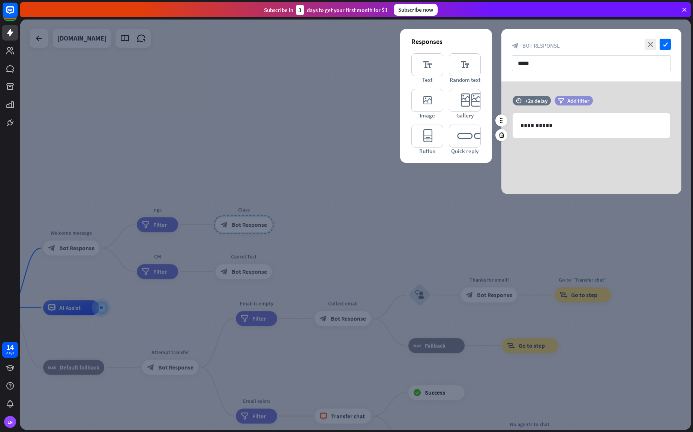
click at [581, 100] on span "Add filter" at bounding box center [578, 100] width 22 height 7
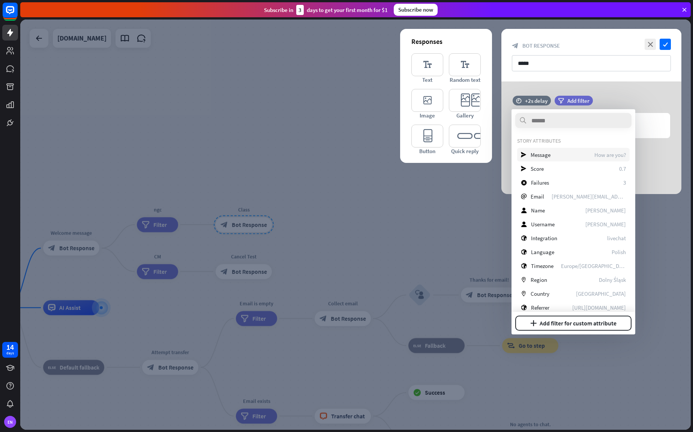
click at [575, 156] on div "send Message How are you?" at bounding box center [573, 155] width 113 height 14
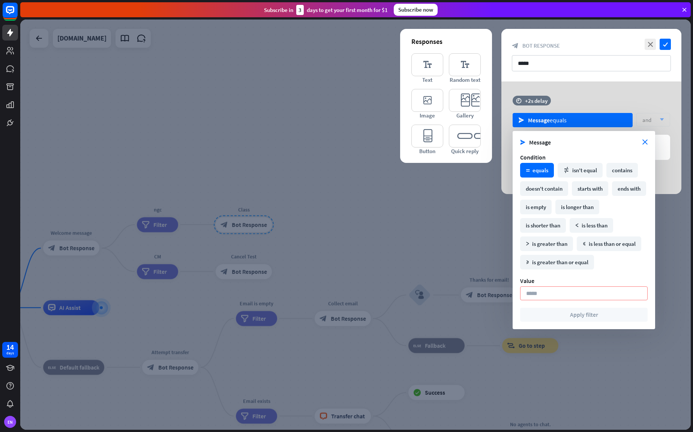
click at [557, 281] on div "Value" at bounding box center [584, 281] width 128 height 8
click at [558, 290] on input at bounding box center [584, 293] width 128 height 14
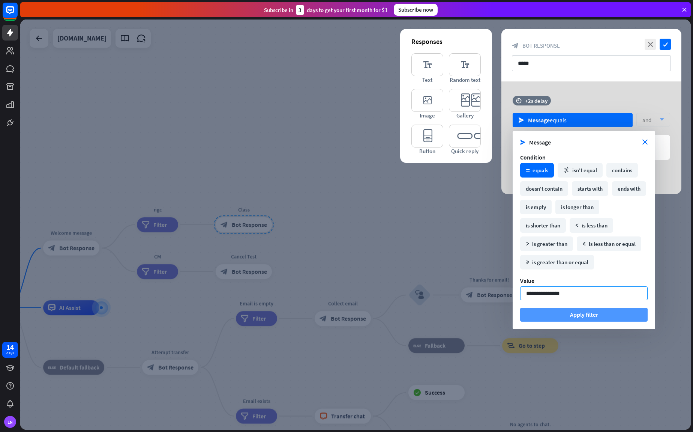
type input "**********"
click at [596, 314] on button "Apply filter" at bounding box center [584, 315] width 128 height 14
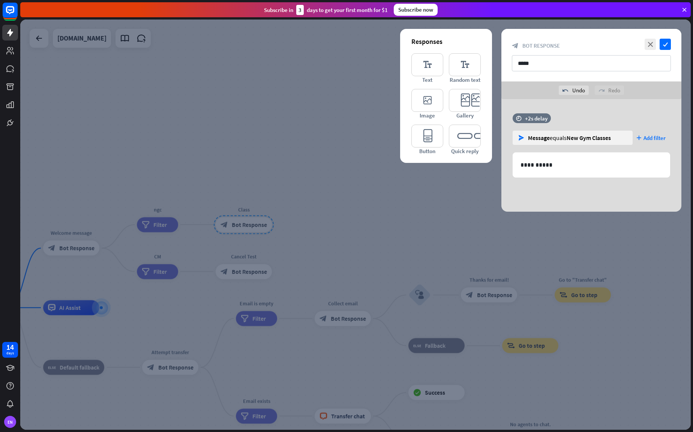
click at [178, 169] on div at bounding box center [355, 225] width 671 height 410
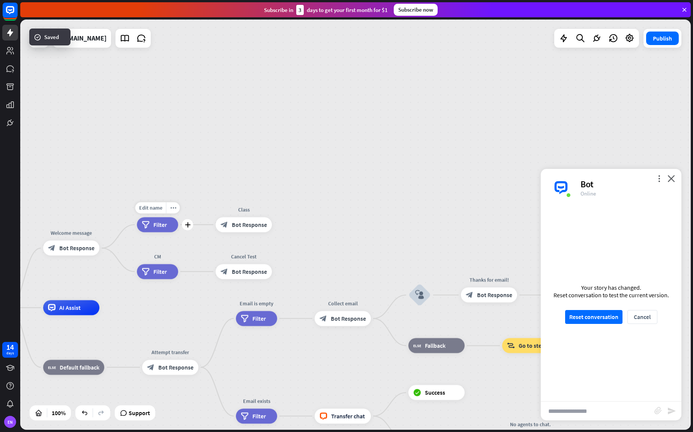
click at [166, 225] on span "Filter" at bounding box center [160, 225] width 14 height 8
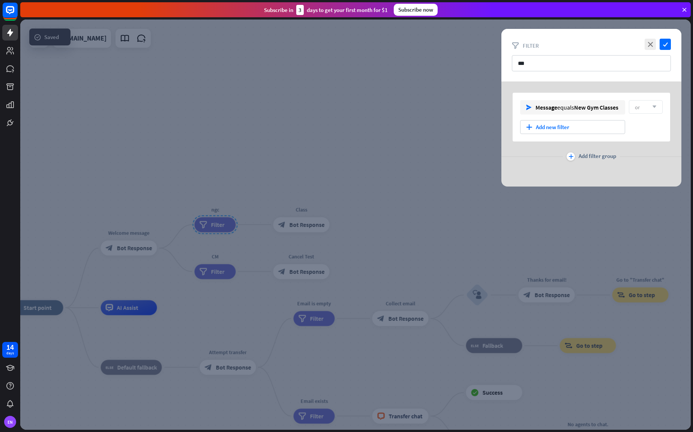
click at [155, 173] on div at bounding box center [355, 225] width 671 height 410
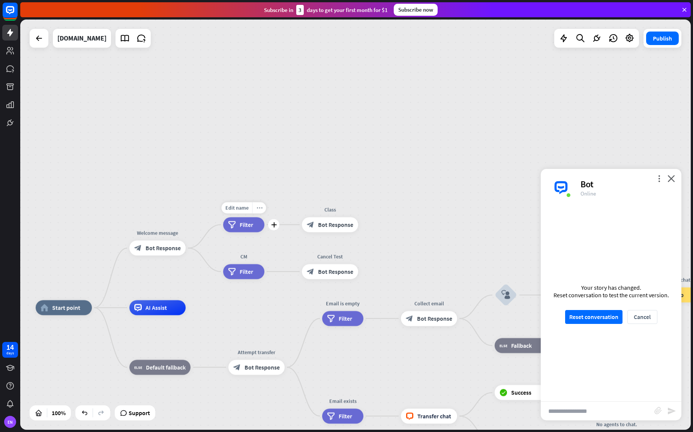
click at [258, 209] on icon "more_horiz" at bounding box center [260, 208] width 6 height 6
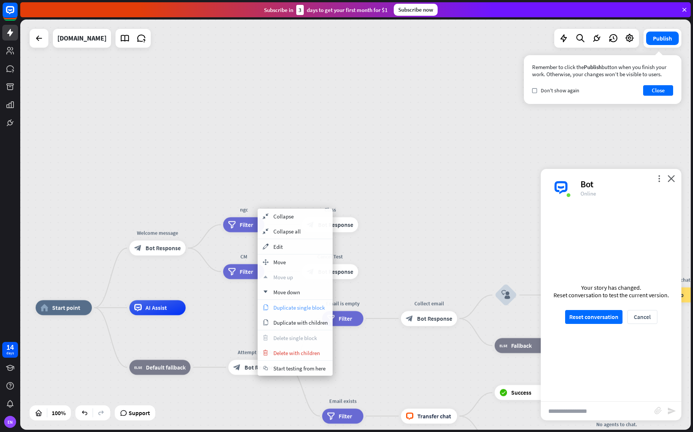
click at [315, 305] on span "Duplicate single block" at bounding box center [298, 307] width 51 height 7
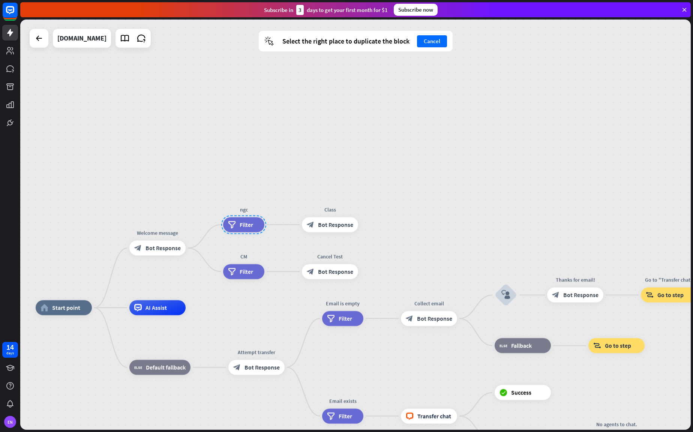
click at [291, 151] on div "home_2 Start point Welcome message block_bot_response Bot Response ngc filter F…" at bounding box center [355, 225] width 671 height 410
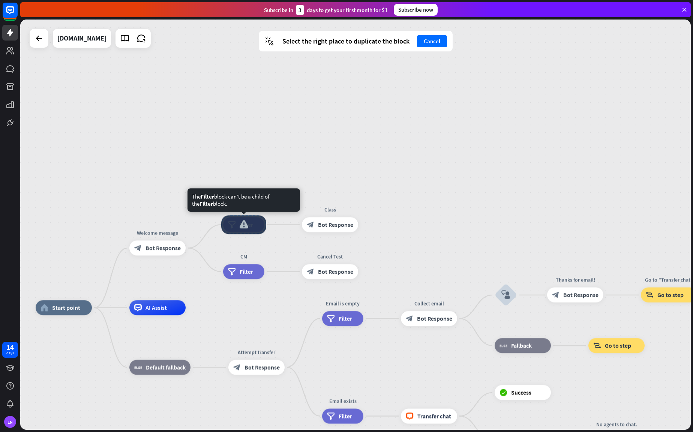
click at [263, 223] on div at bounding box center [243, 224] width 45 height 19
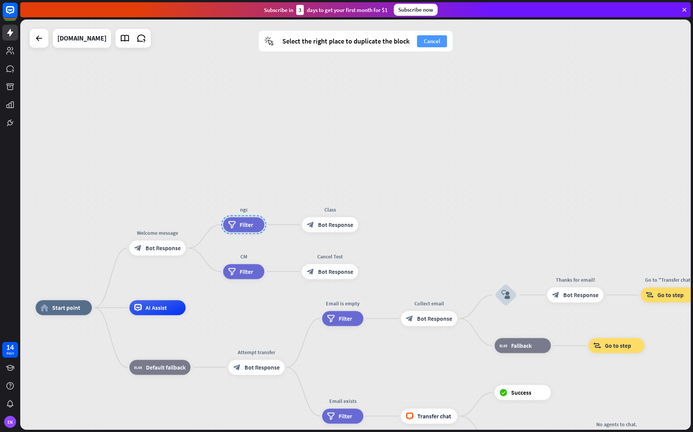
click at [431, 42] on button "Cancel" at bounding box center [432, 41] width 30 height 12
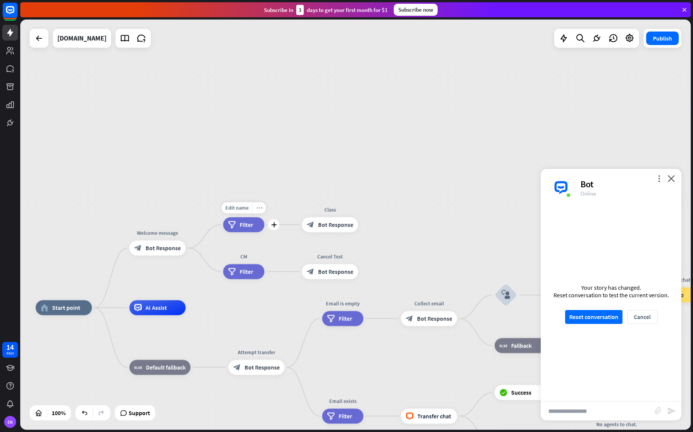
click at [260, 211] on div "more_horiz" at bounding box center [259, 207] width 14 height 11
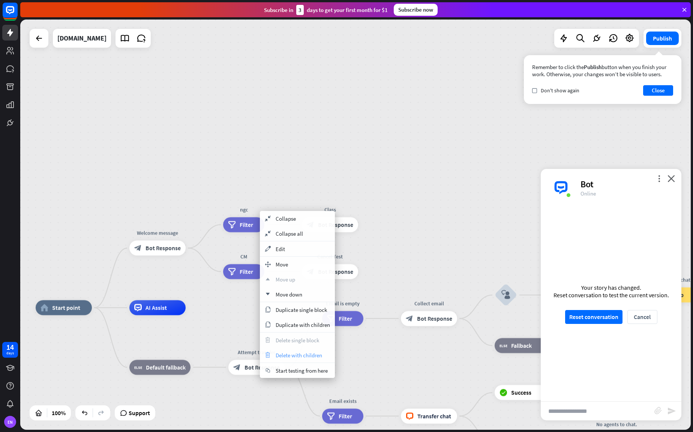
click at [309, 356] on span "Delete with children" at bounding box center [299, 354] width 47 height 7
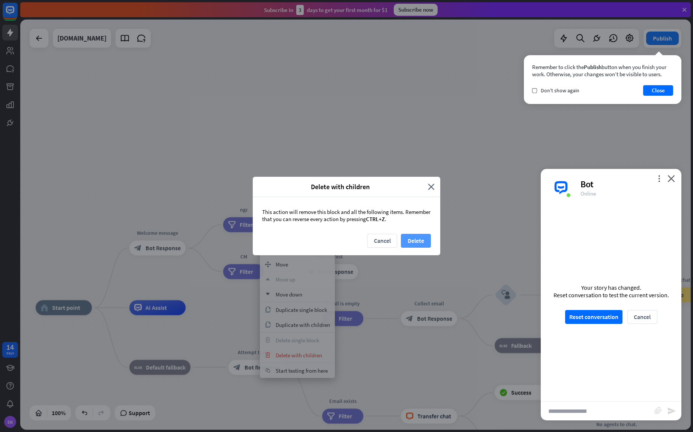
click at [422, 242] on button "Delete" at bounding box center [416, 241] width 30 height 14
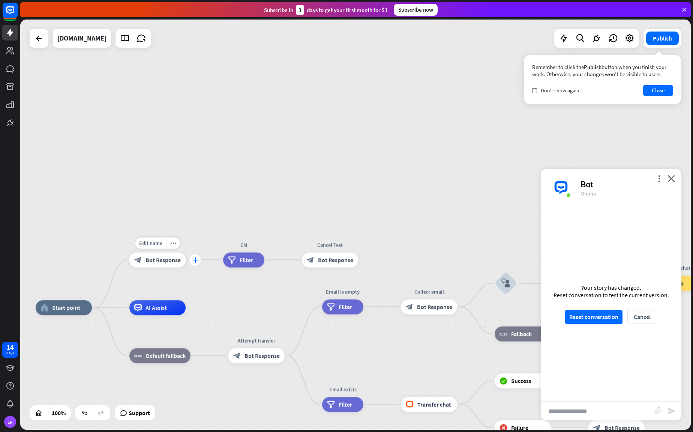
click at [195, 263] on div "plus" at bounding box center [194, 259] width 11 height 11
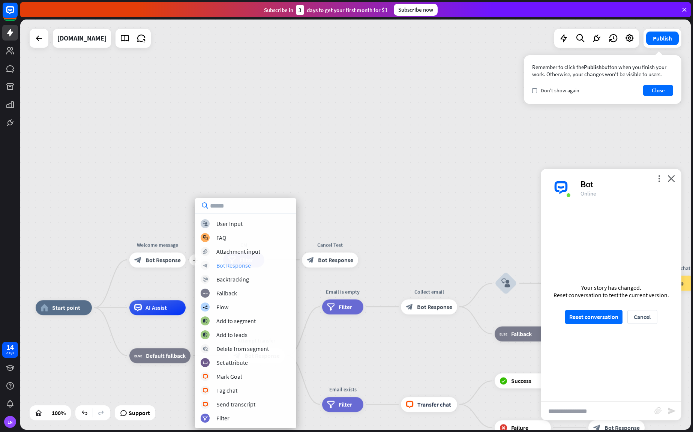
click at [233, 265] on div "Bot Response" at bounding box center [233, 265] width 35 height 8
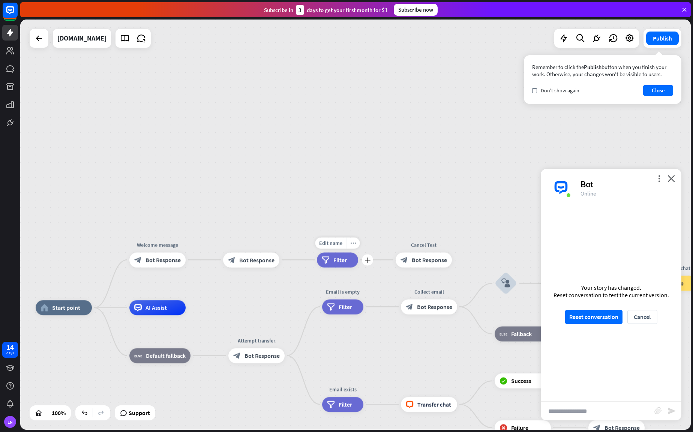
click at [354, 247] on div "more_horiz" at bounding box center [353, 242] width 14 height 11
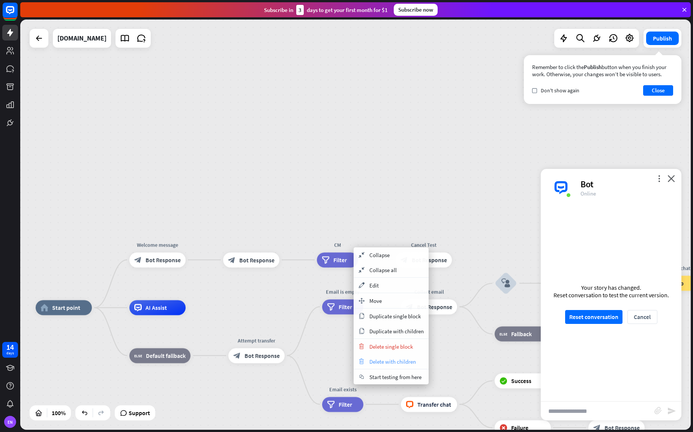
click at [405, 360] on span "Delete with children" at bounding box center [392, 361] width 47 height 7
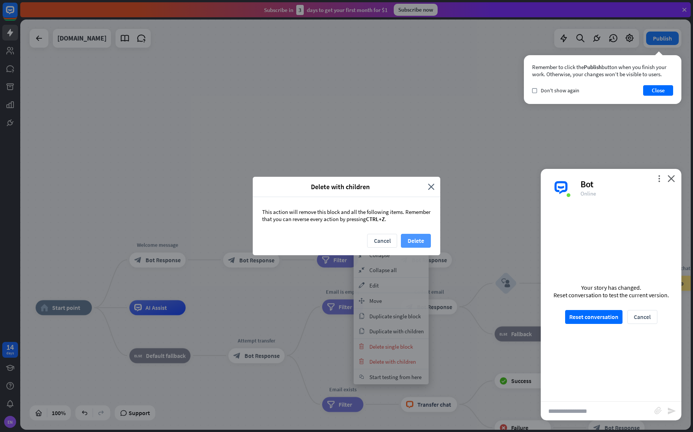
click at [421, 240] on button "Delete" at bounding box center [416, 241] width 30 height 14
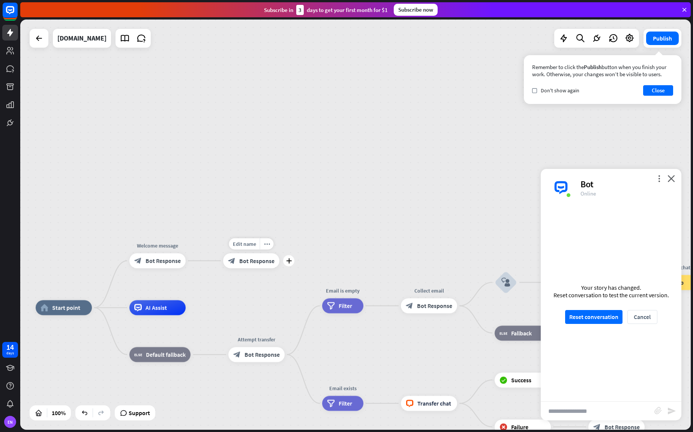
click at [242, 263] on span "Bot Response" at bounding box center [256, 261] width 35 height 8
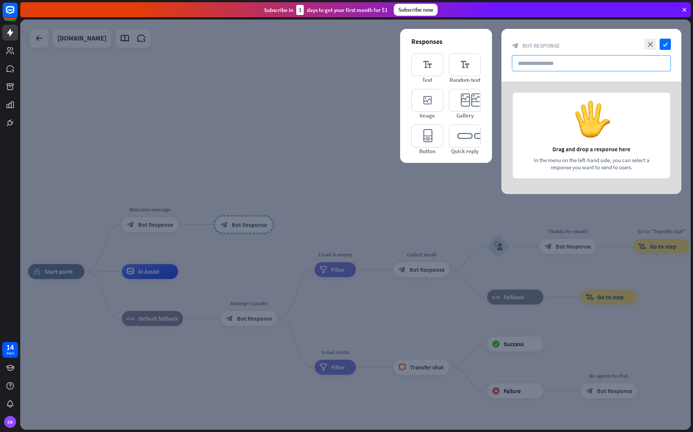
click at [557, 60] on input "text" at bounding box center [591, 63] width 159 height 16
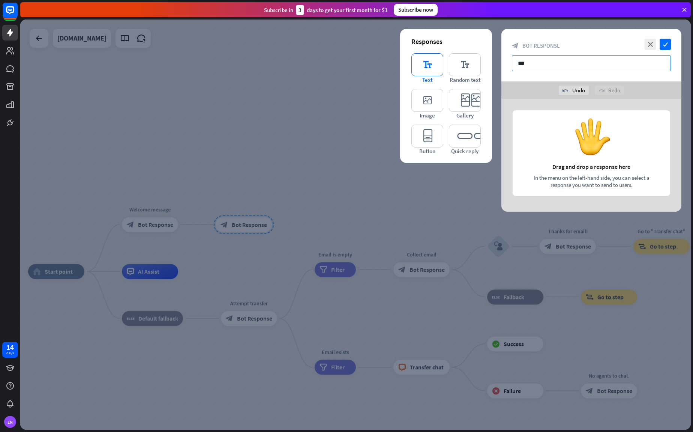
type input "***"
click at [424, 57] on icon "editor_text" at bounding box center [427, 64] width 32 height 23
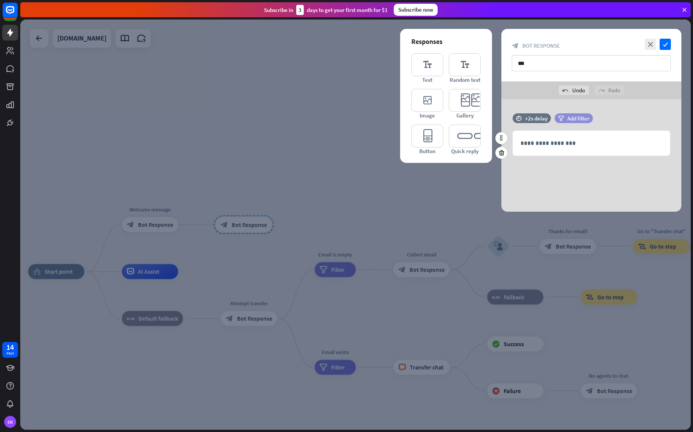
click at [565, 117] on div "filter Add filter" at bounding box center [574, 118] width 38 height 10
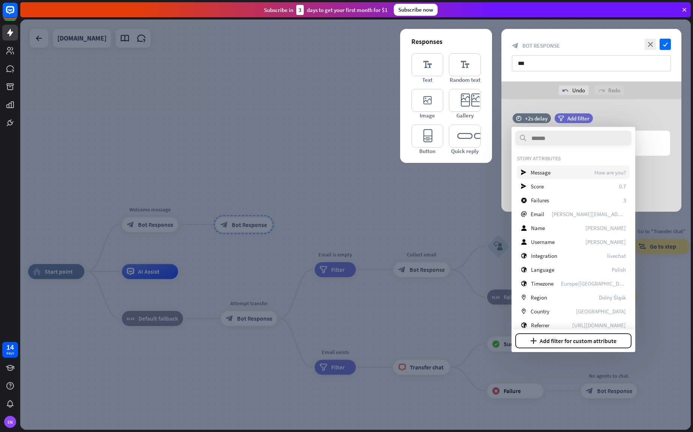
click at [554, 168] on div "send Message How are you?" at bounding box center [573, 172] width 113 height 14
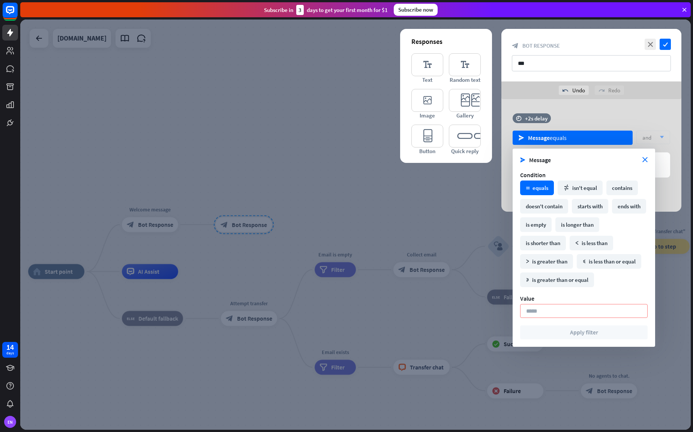
click at [562, 311] on input at bounding box center [584, 311] width 128 height 14
type input "**********"
click at [583, 336] on button "Apply filter" at bounding box center [584, 332] width 128 height 14
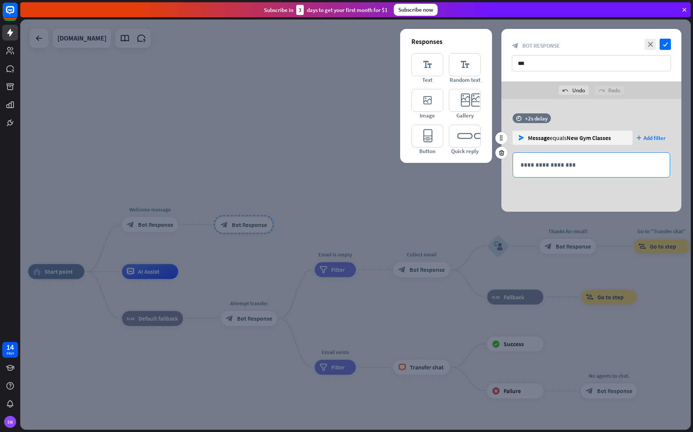
click at [565, 165] on p "**********" at bounding box center [592, 164] width 142 height 9
click at [667, 48] on icon "check" at bounding box center [665, 44] width 11 height 11
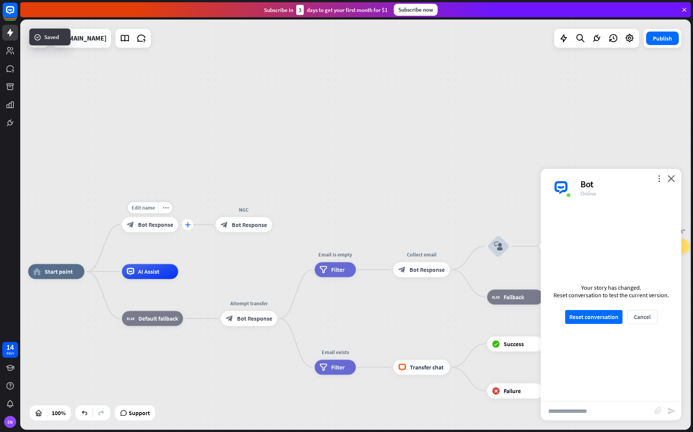
click at [186, 223] on icon "plus" at bounding box center [188, 224] width 6 height 5
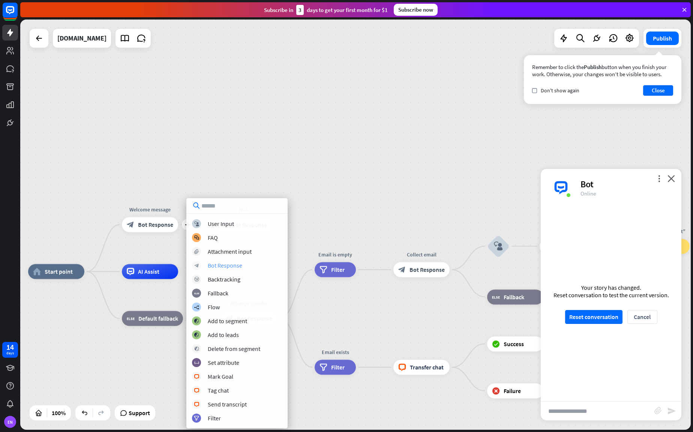
click at [229, 264] on div "Bot Response" at bounding box center [225, 265] width 35 height 8
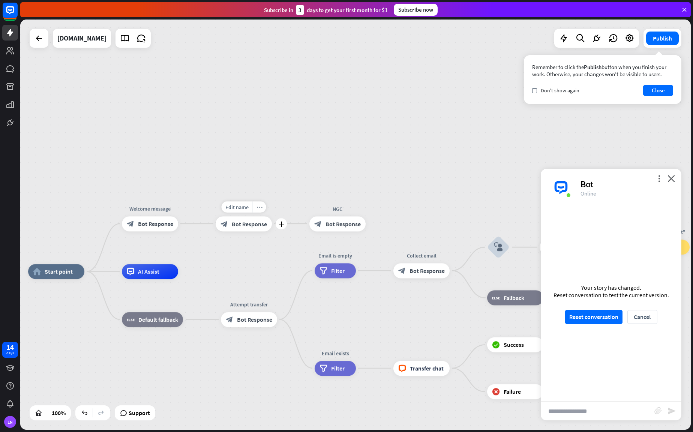
click at [260, 210] on div "more_horiz" at bounding box center [259, 206] width 14 height 11
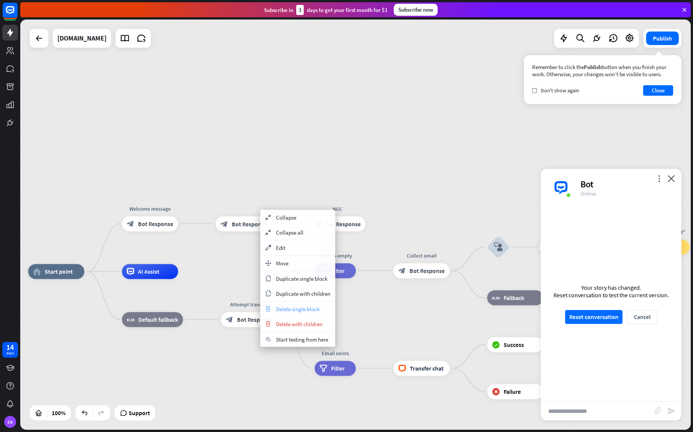
click at [310, 309] on span "Delete single block" at bounding box center [298, 308] width 44 height 7
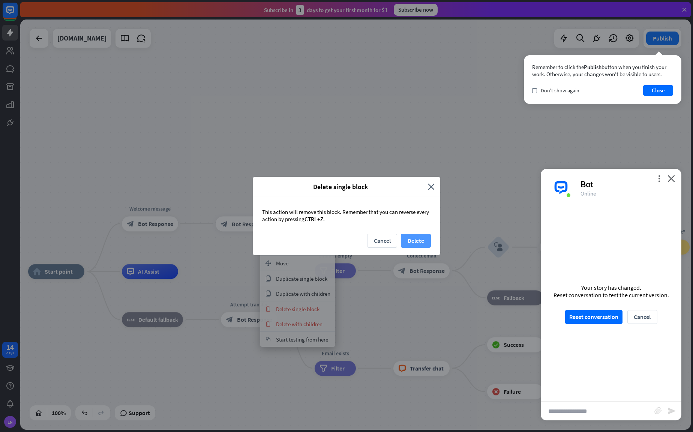
click at [413, 238] on button "Delete" at bounding box center [416, 241] width 30 height 14
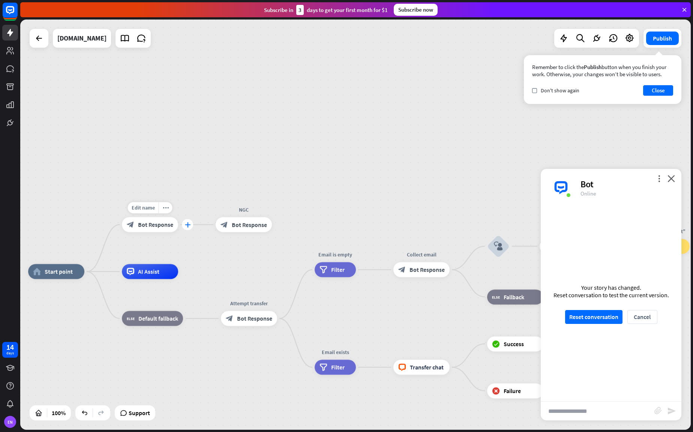
click at [189, 225] on icon "plus" at bounding box center [188, 224] width 6 height 5
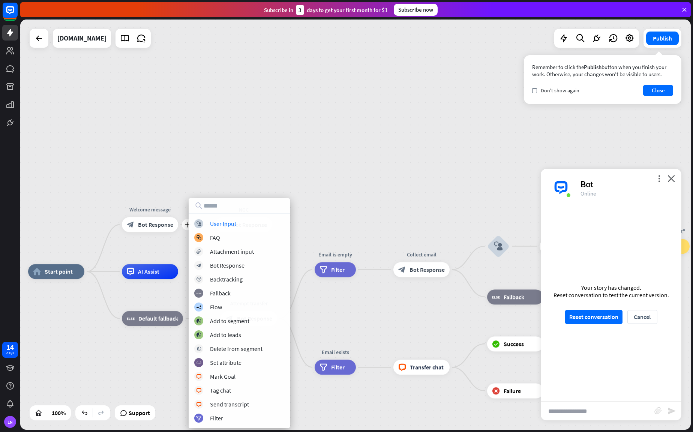
click at [250, 168] on div "home_2 Start point plus Welcome message block_bot_response Bot Response NGC blo…" at bounding box center [355, 225] width 671 height 410
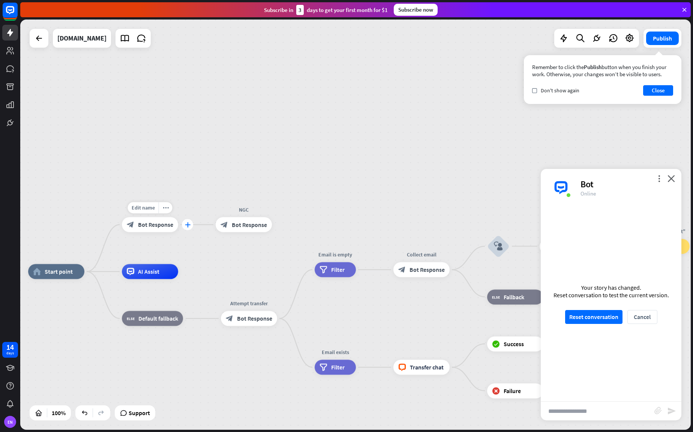
click at [185, 223] on icon "plus" at bounding box center [188, 224] width 6 height 5
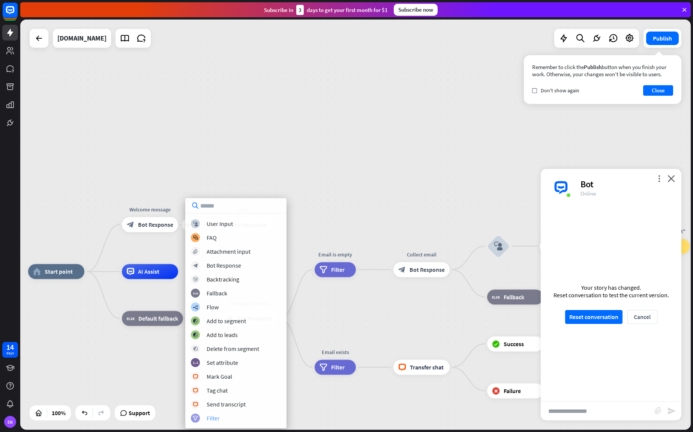
click at [213, 419] on div "Filter" at bounding box center [213, 418] width 13 height 8
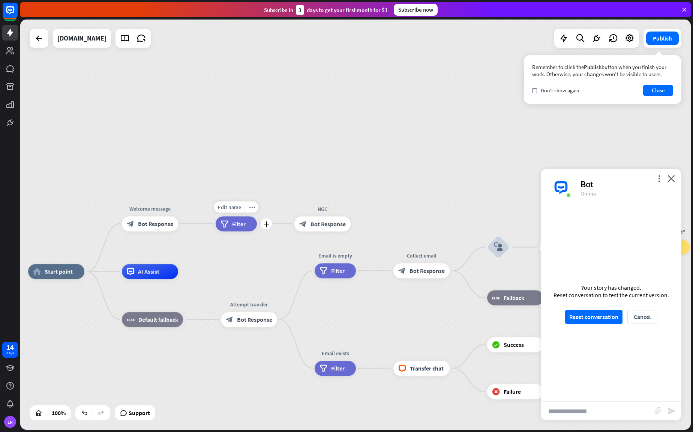
click at [240, 224] on span "Filter" at bounding box center [239, 224] width 14 height 8
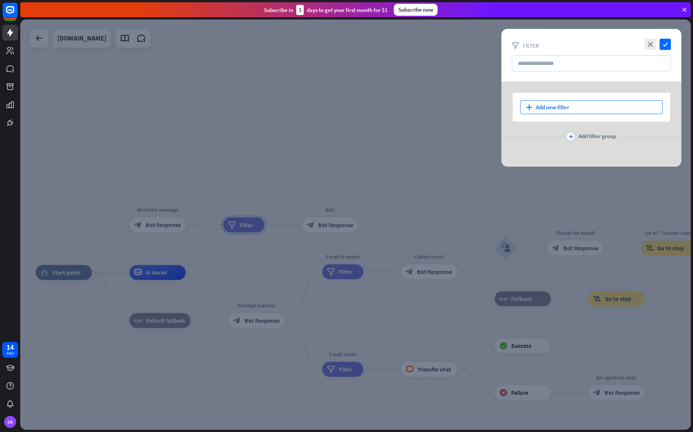
click at [574, 111] on div "plus Add new filter" at bounding box center [591, 107] width 143 height 14
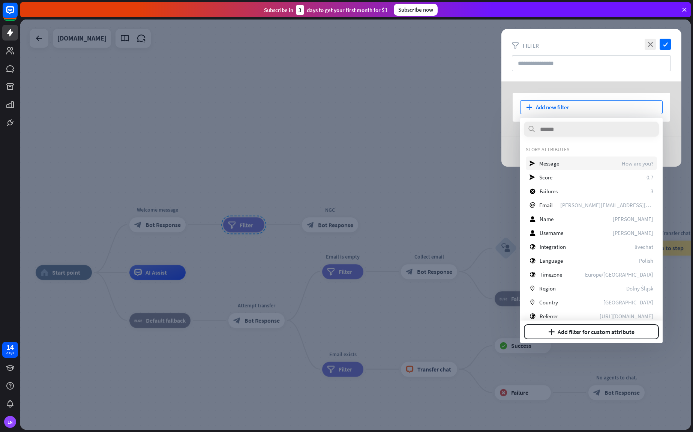
click at [558, 163] on span "Message" at bounding box center [549, 163] width 20 height 7
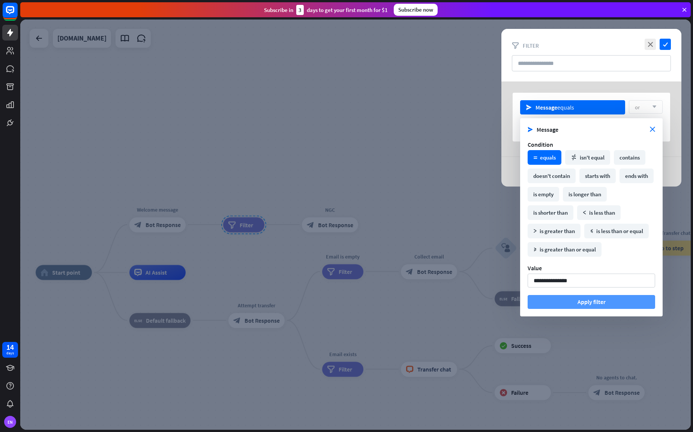
type input "**********"
click at [583, 305] on button "Apply filter" at bounding box center [592, 302] width 128 height 14
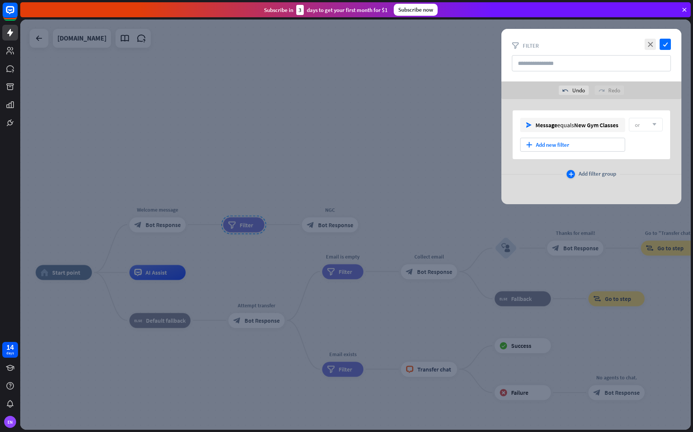
click at [575, 171] on div "plus Add filter group" at bounding box center [592, 174] width 50 height 8
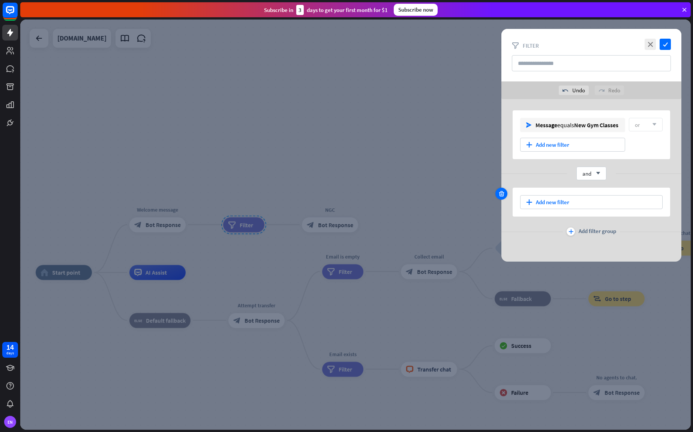
click at [502, 193] on icon at bounding box center [501, 193] width 7 height 7
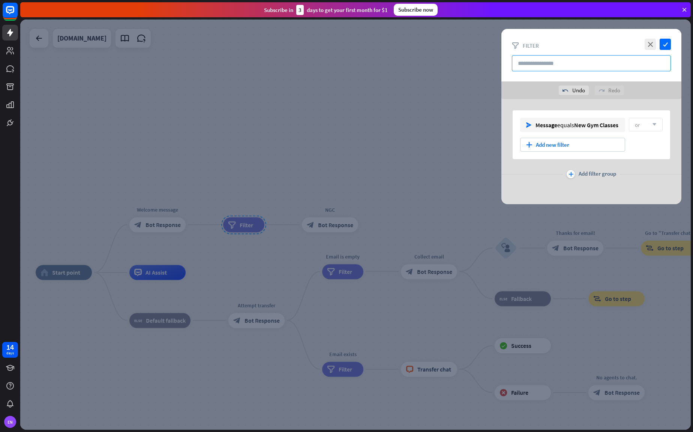
click at [615, 70] on input "text" at bounding box center [591, 63] width 159 height 16
click at [618, 65] on input "text" at bounding box center [591, 63] width 159 height 16
type input "***"
click at [668, 45] on icon "check" at bounding box center [665, 44] width 11 height 11
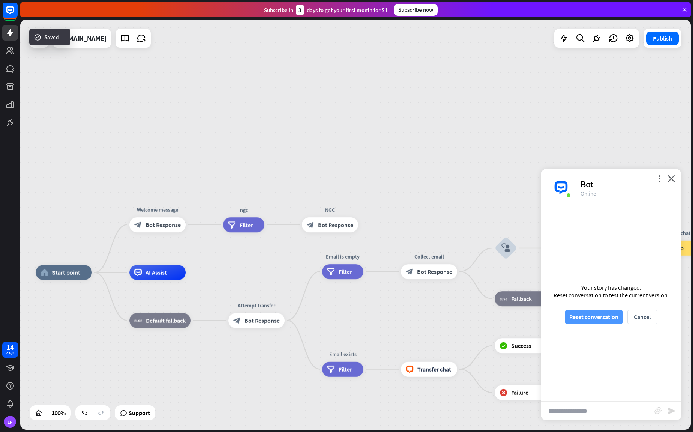
click at [591, 317] on button "Reset conversation" at bounding box center [593, 317] width 57 height 14
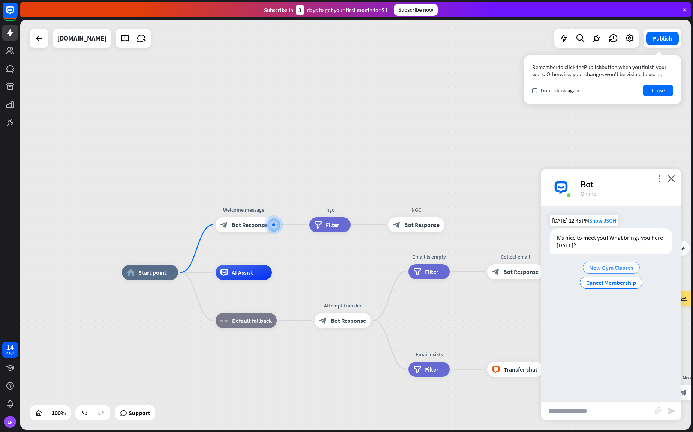
click at [618, 267] on span "New Gym Classes" at bounding box center [611, 268] width 44 height 8
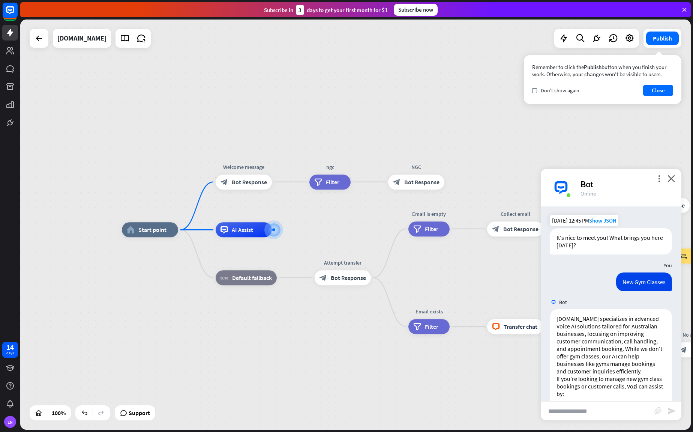
scroll to position [88, 0]
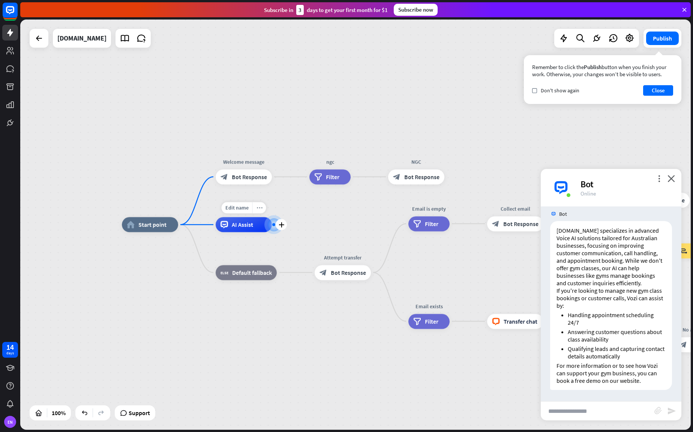
click at [262, 207] on icon "more_horiz" at bounding box center [260, 208] width 6 height 6
click at [269, 265] on div "block_fallback Default fallback" at bounding box center [246, 272] width 61 height 15
click at [262, 206] on icon "more_horiz" at bounding box center [260, 207] width 6 height 6
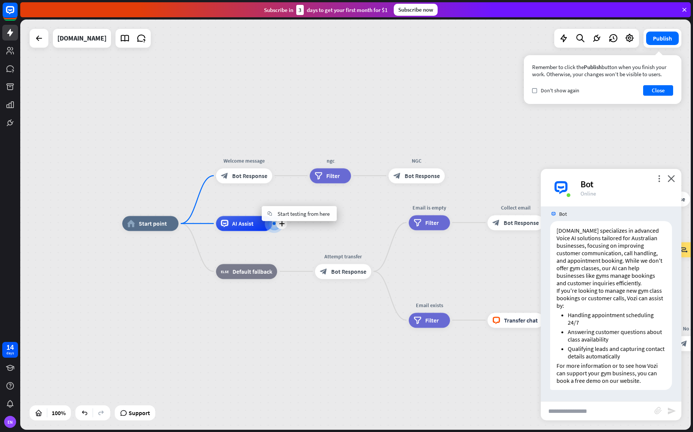
click at [237, 216] on div "plus AI Assist" at bounding box center [244, 223] width 56 height 15
click at [254, 248] on div "home_2 Start point Welcome message block_bot_response Bot Response ngc filter F…" at bounding box center [457, 429] width 671 height 410
click at [258, 225] on div "AI Assist" at bounding box center [244, 223] width 56 height 15
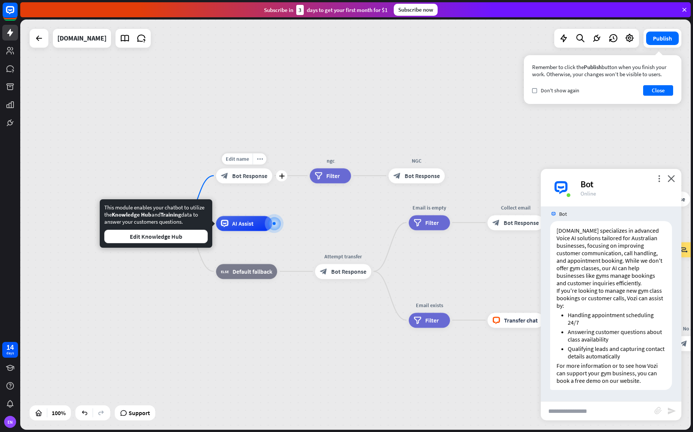
click at [252, 177] on span "Bot Response" at bounding box center [249, 176] width 35 height 8
